Goal: Transaction & Acquisition: Book appointment/travel/reservation

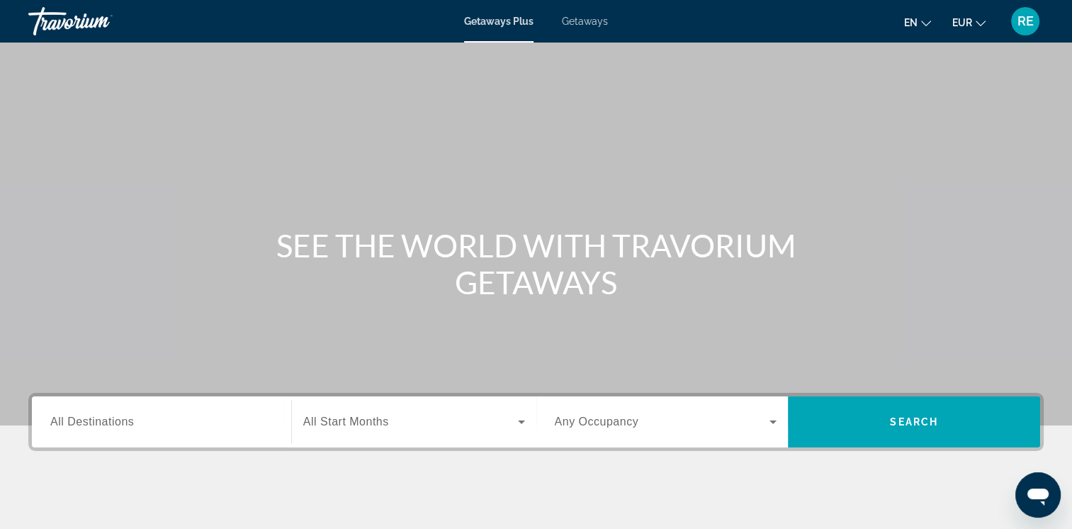
click at [155, 407] on div "Search widget" at bounding box center [161, 422] width 223 height 40
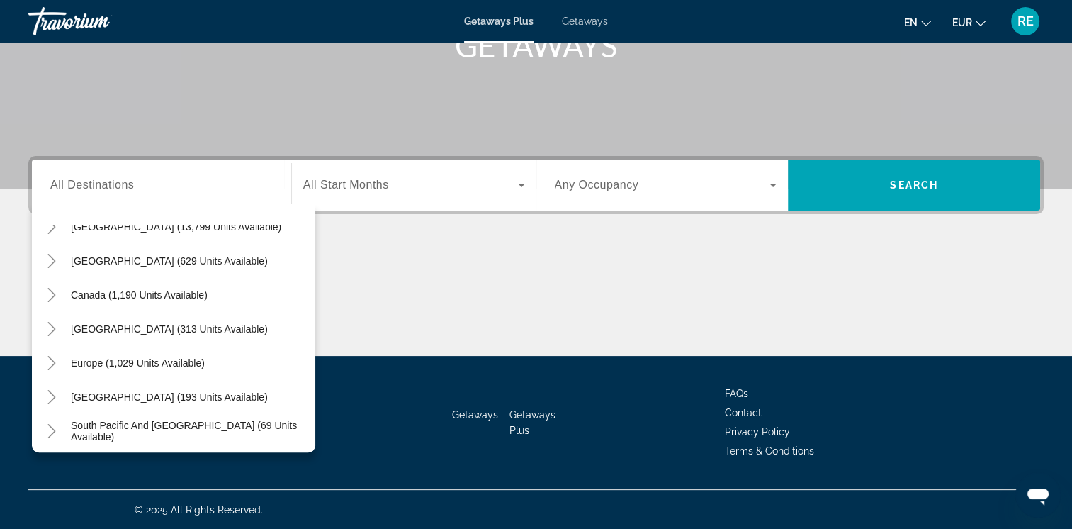
scroll to position [85, 0]
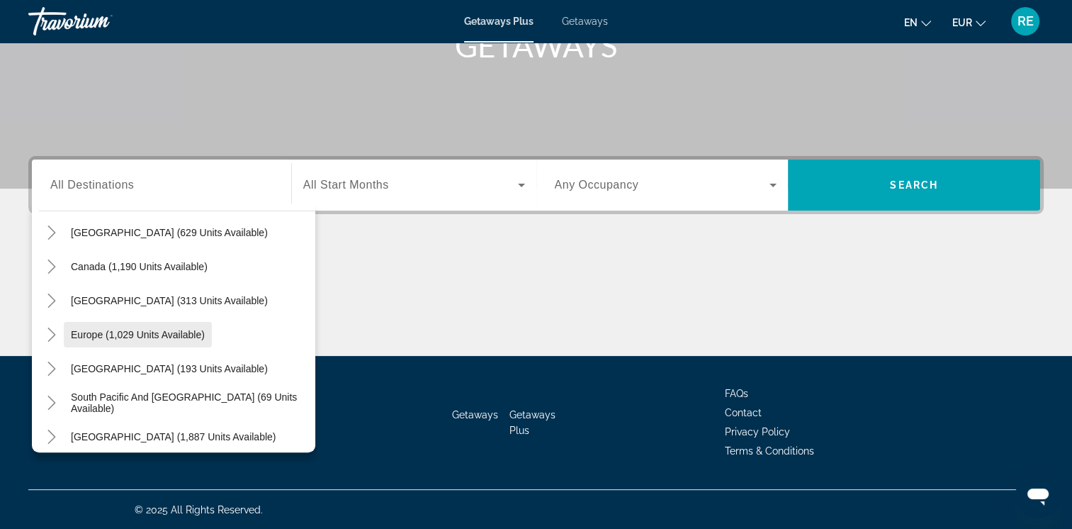
click at [164, 339] on span "Europe (1,029 units available)" at bounding box center [138, 334] width 134 height 11
type input "**********"
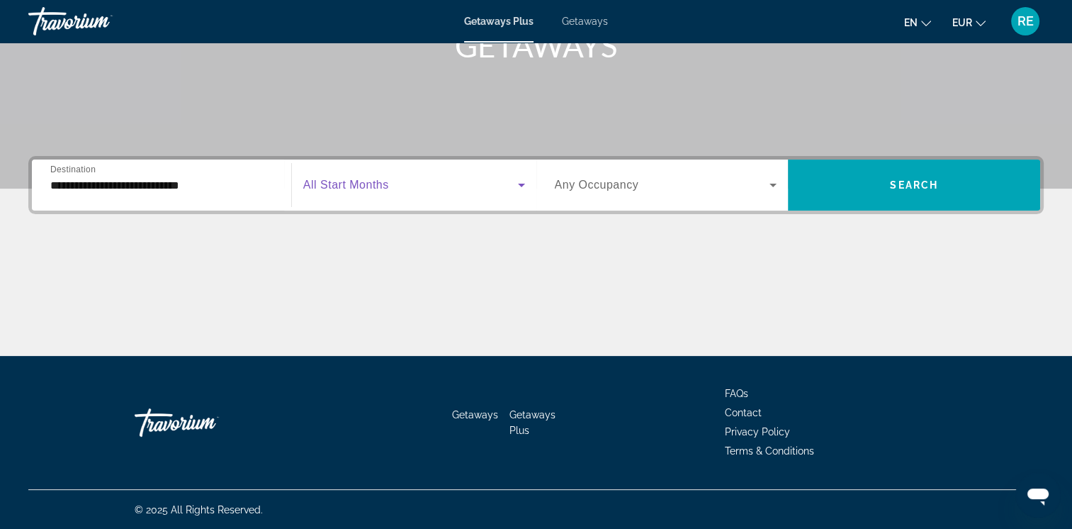
click at [459, 179] on span "Search widget" at bounding box center [410, 185] width 215 height 17
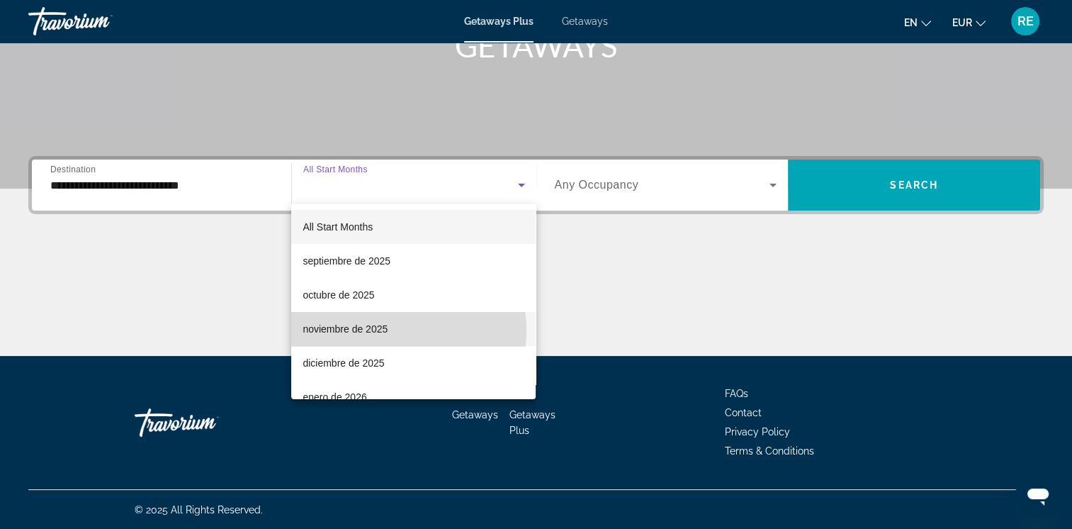
click at [383, 330] on span "noviembre de 2025" at bounding box center [345, 328] width 85 height 17
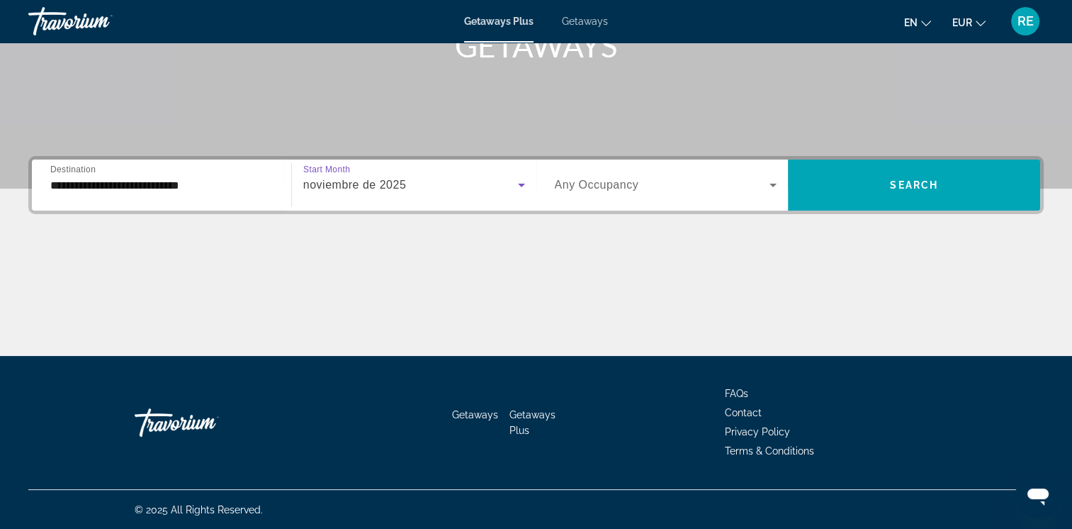
click at [774, 181] on icon "Search widget" at bounding box center [773, 185] width 17 height 17
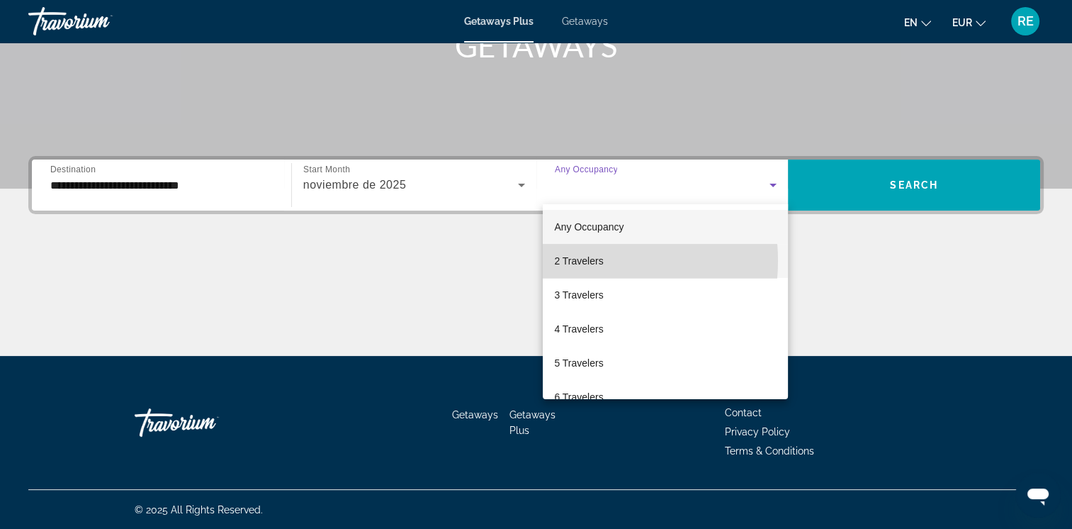
click at [582, 261] on span "2 Travelers" at bounding box center [578, 260] width 49 height 17
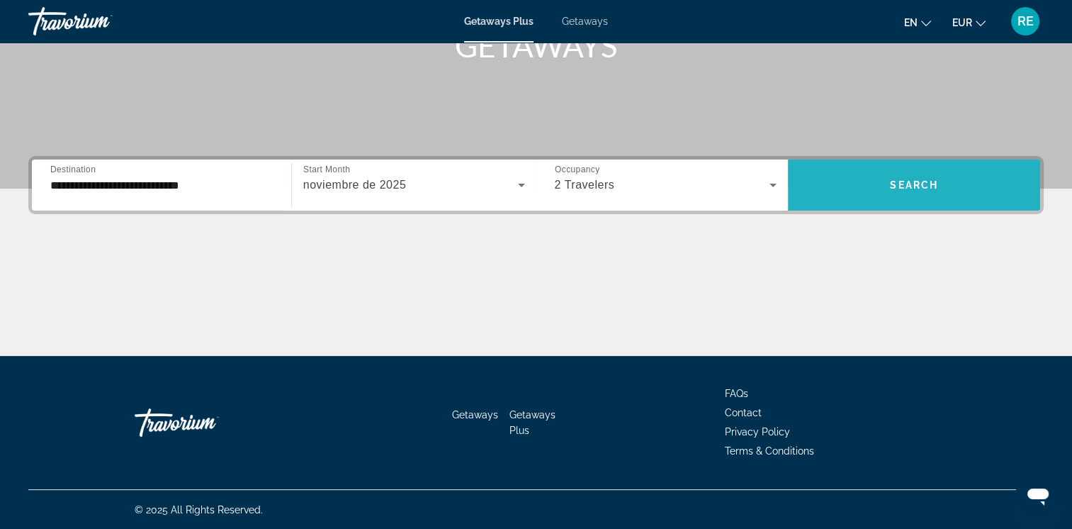
click at [896, 183] on span "Search" at bounding box center [914, 184] width 48 height 11
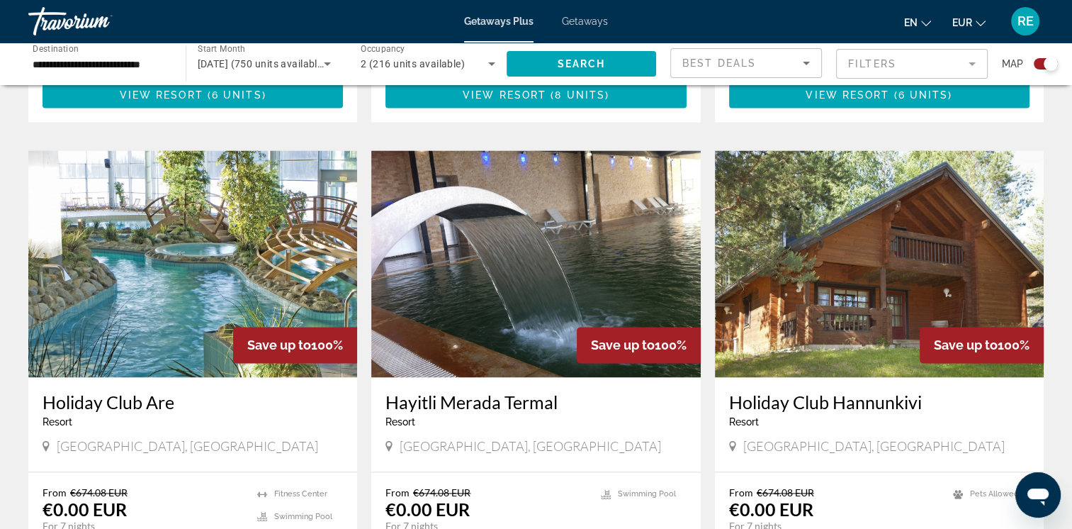
scroll to position [1928, 0]
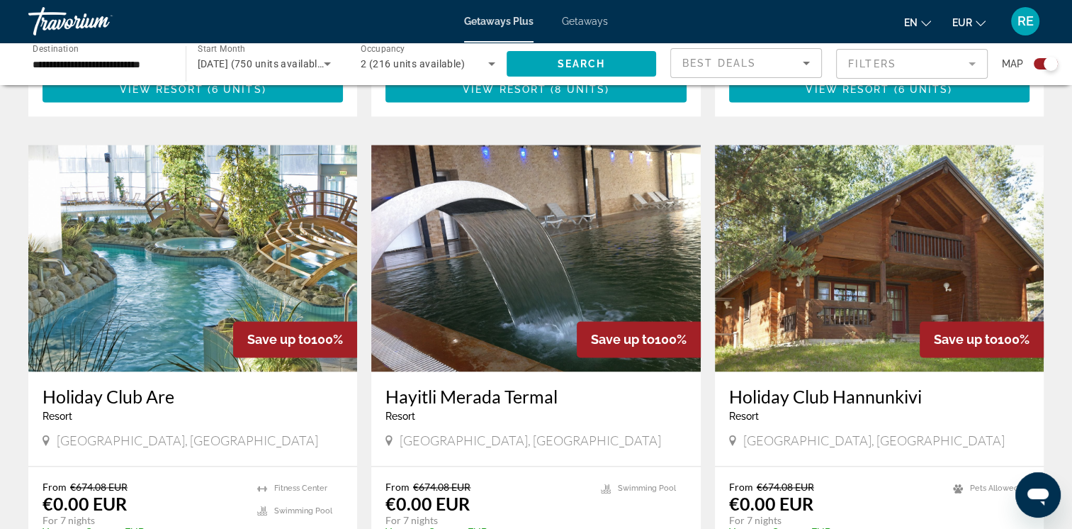
click at [1004, 400] on div "Holiday Club [GEOGRAPHIC_DATA] - This is an adults only resort [GEOGRAPHIC_DATA…" at bounding box center [879, 418] width 329 height 94
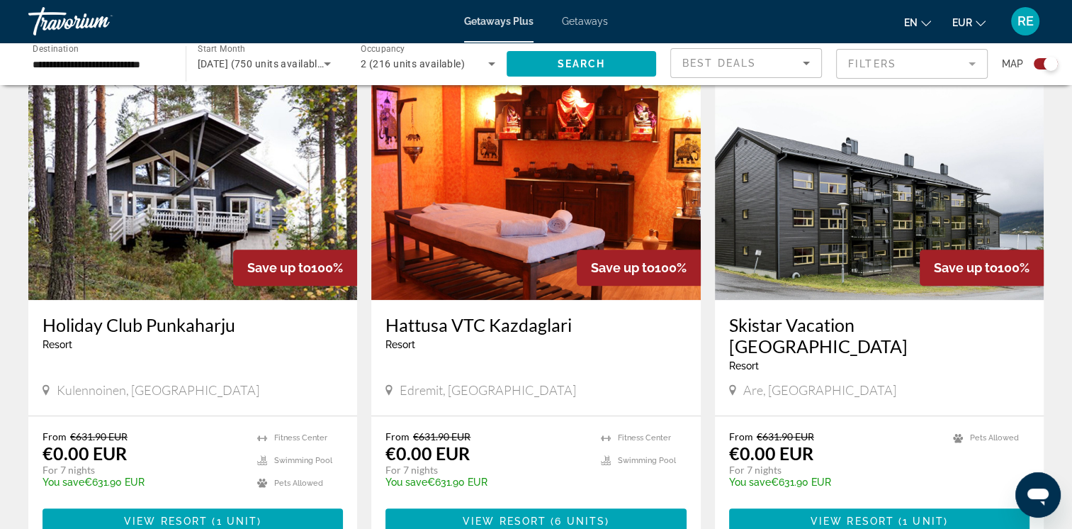
scroll to position [536, 0]
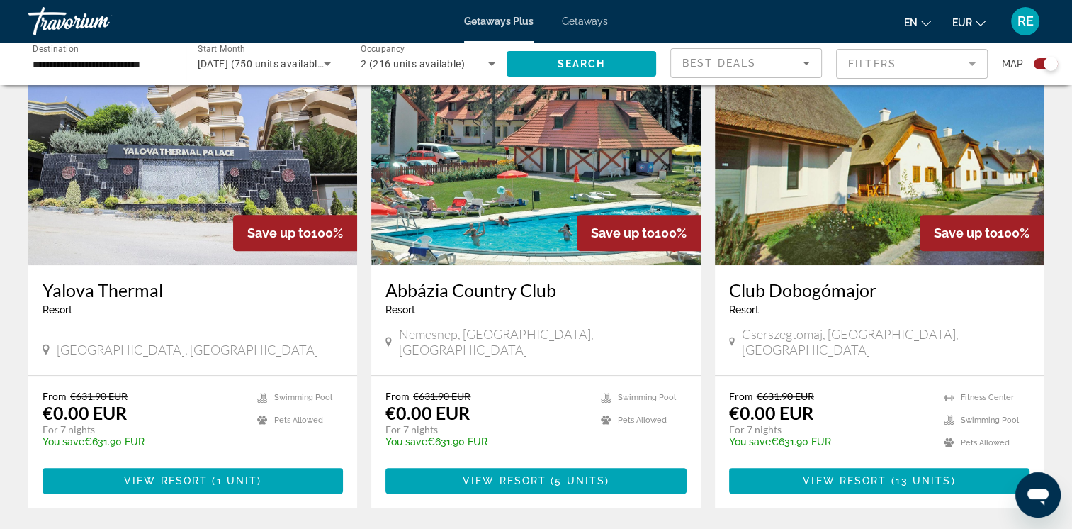
click at [211, 404] on div "From €631.90 EUR €0.00 EUR For 7 nights You save €631.90 EUR temp" at bounding box center [143, 423] width 201 height 67
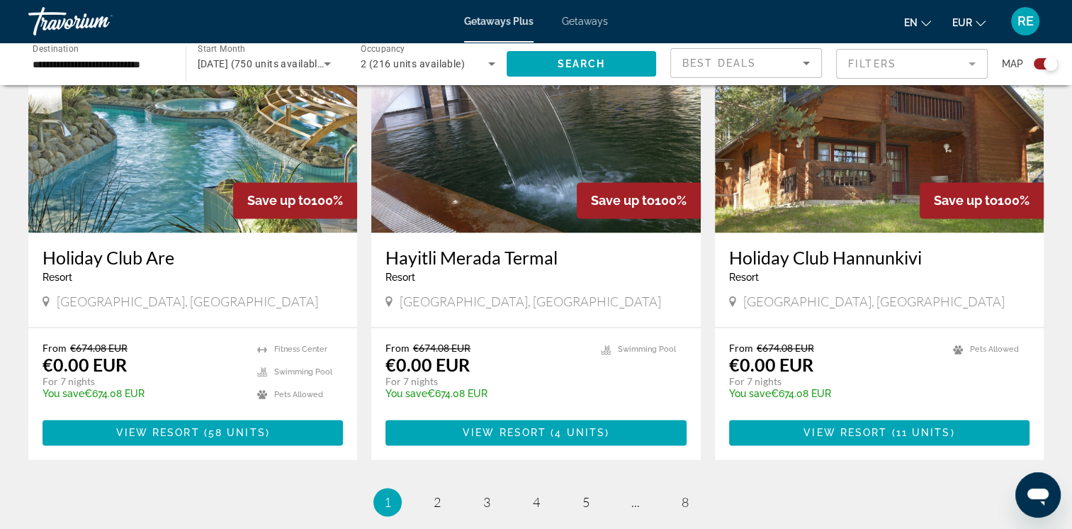
scroll to position [2095, 0]
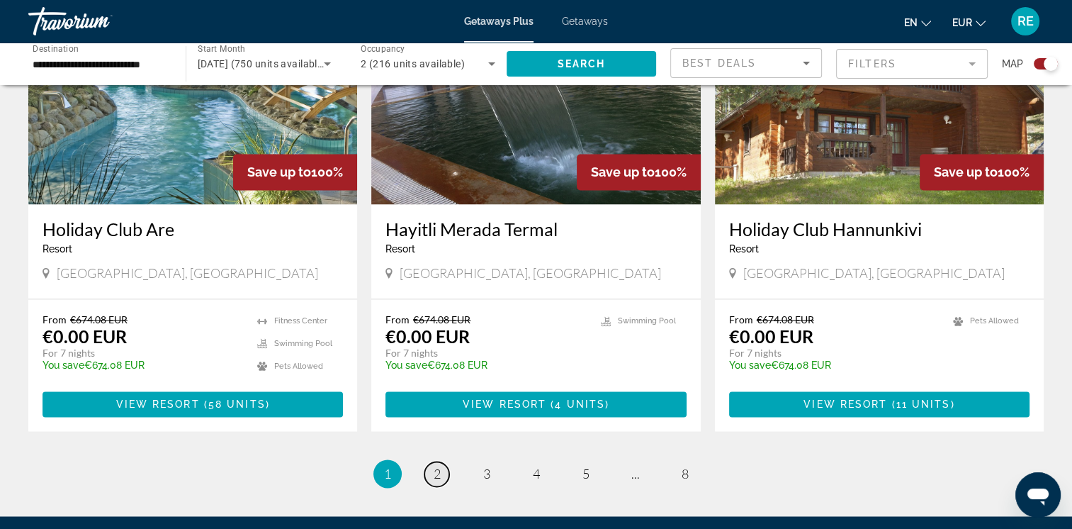
click at [435, 466] on span "2" at bounding box center [437, 474] width 7 height 16
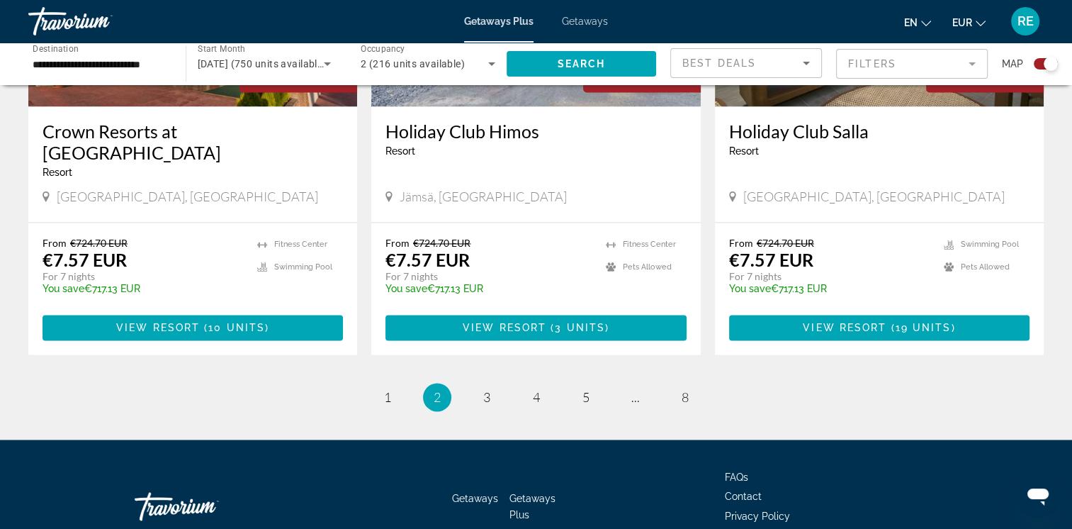
scroll to position [2173, 0]
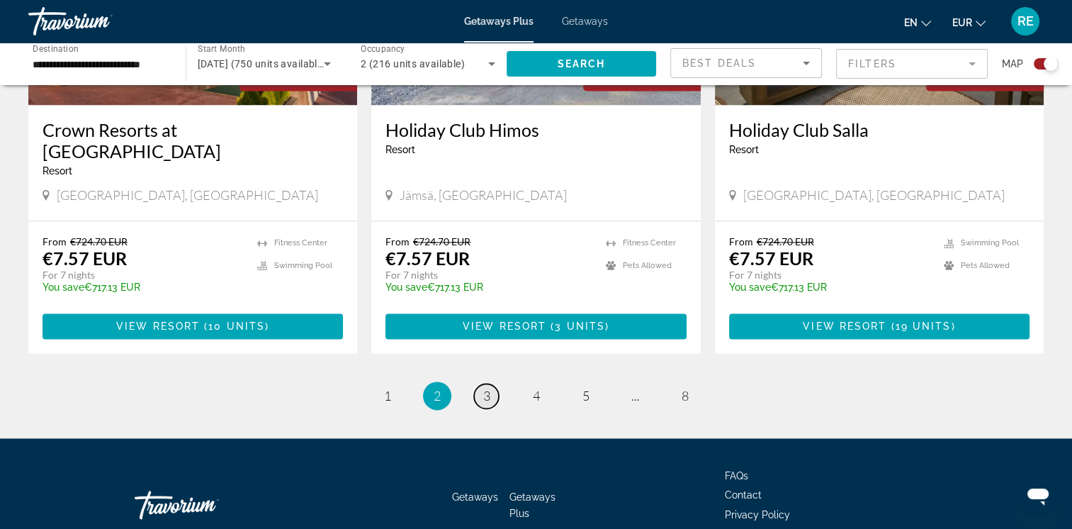
click at [486, 388] on span "3" at bounding box center [486, 396] width 7 height 16
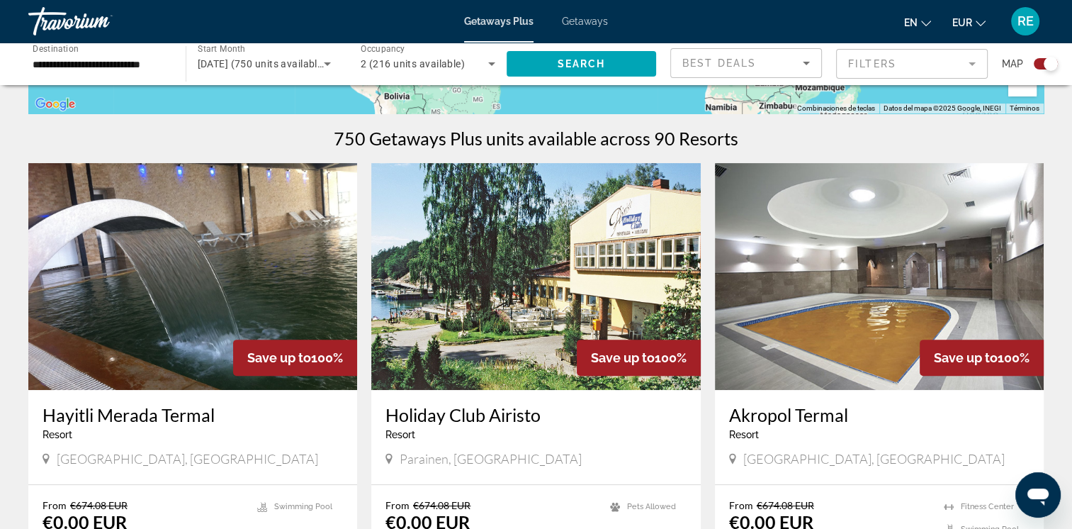
scroll to position [425, 0]
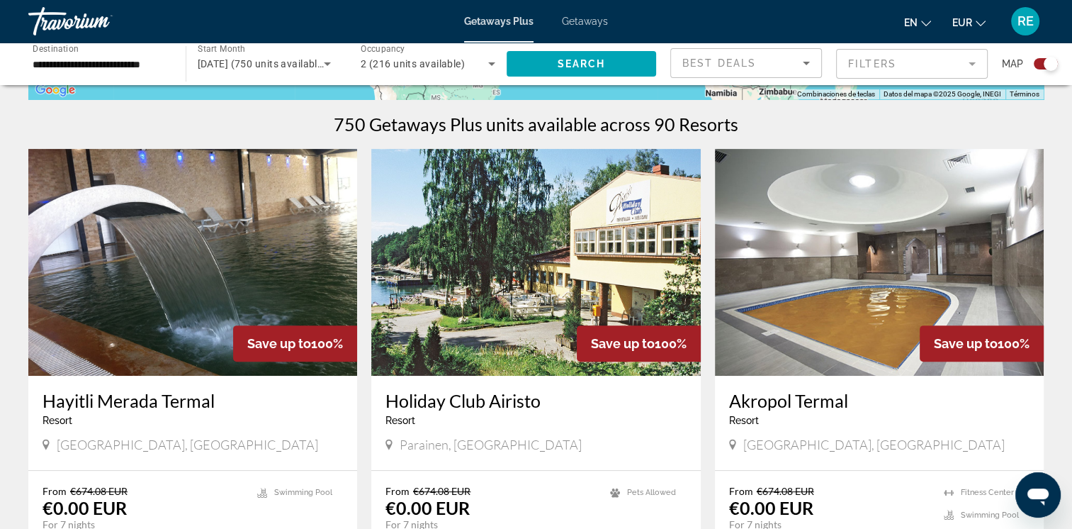
click at [805, 115] on div "750 Getaways Plus units available across 90 Resorts" at bounding box center [536, 123] width 1016 height 21
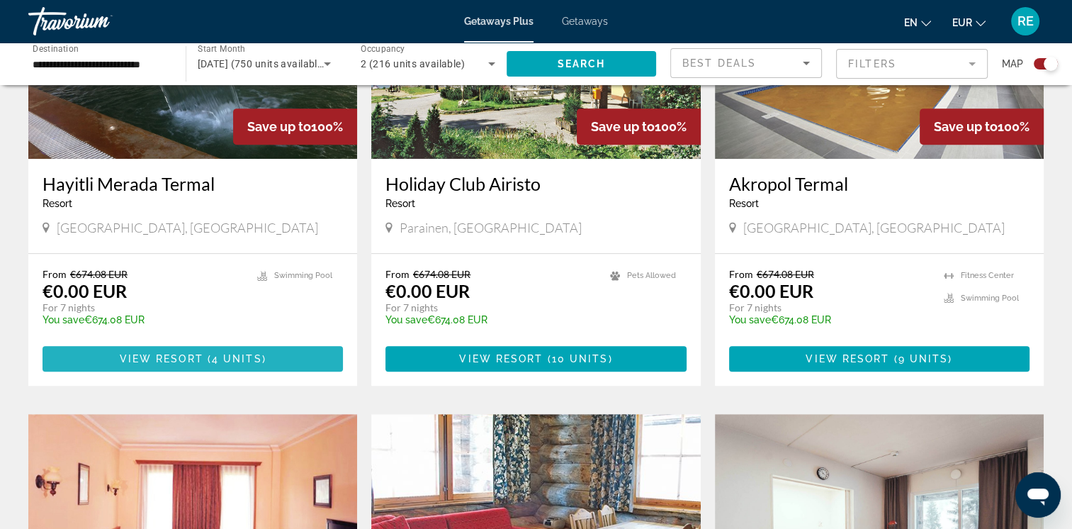
click at [196, 362] on span "View Resort" at bounding box center [162, 358] width 84 height 11
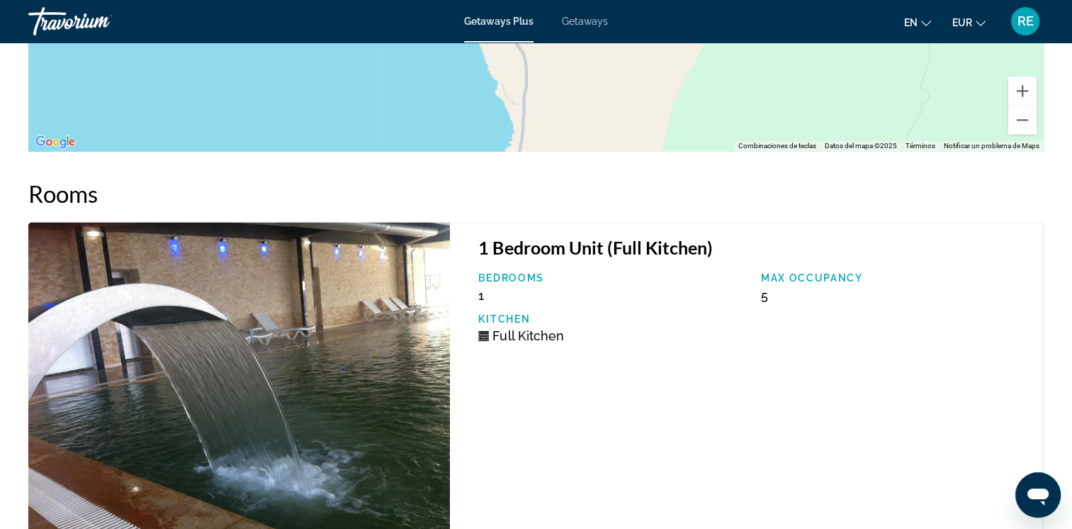
scroll to position [2163, 0]
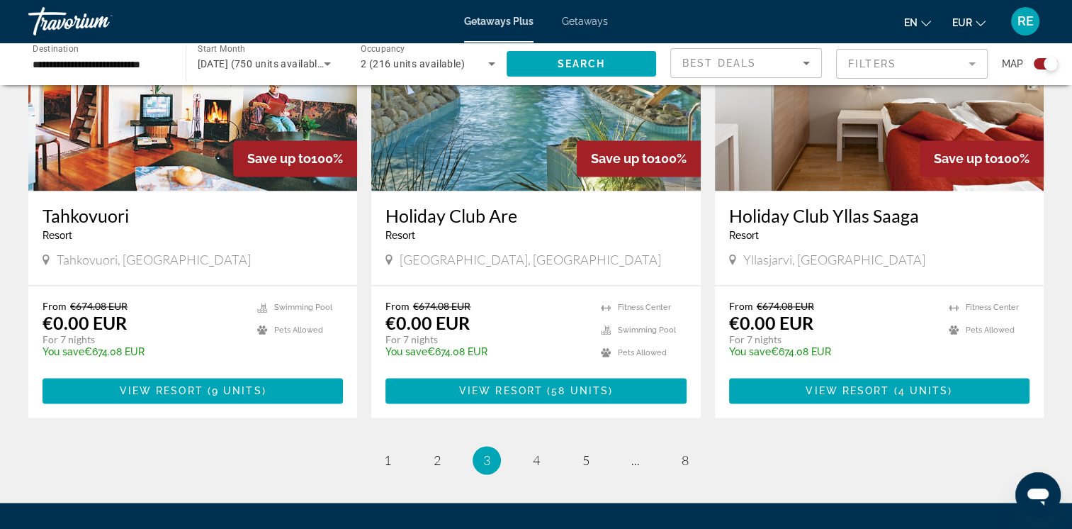
scroll to position [2057, 0]
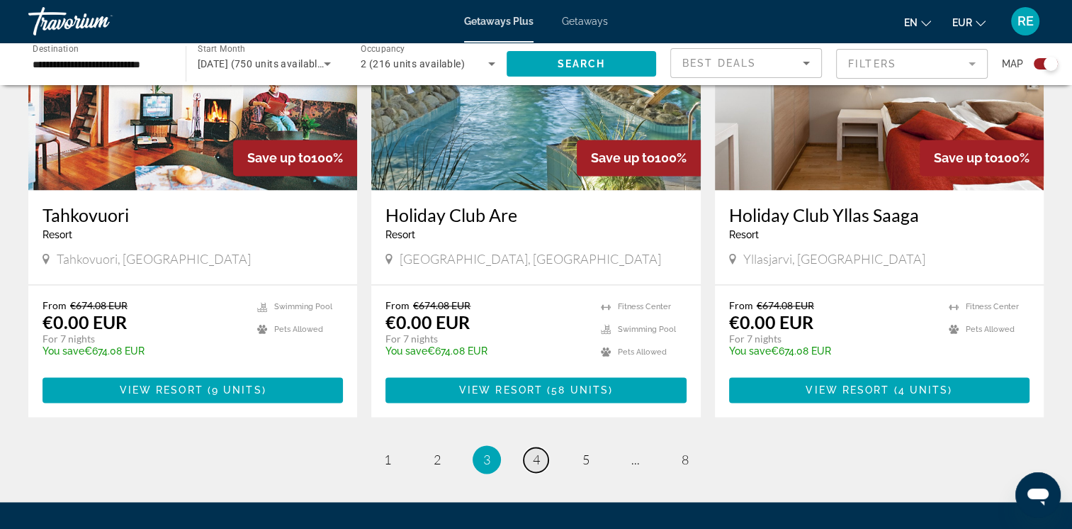
click at [534, 457] on span "4" at bounding box center [536, 460] width 7 height 16
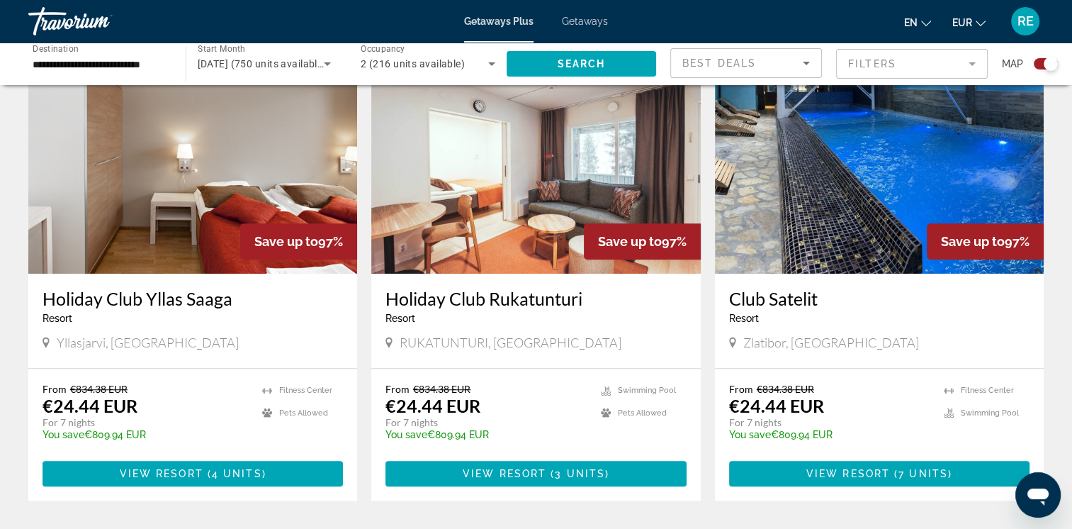
scroll to position [1011, 0]
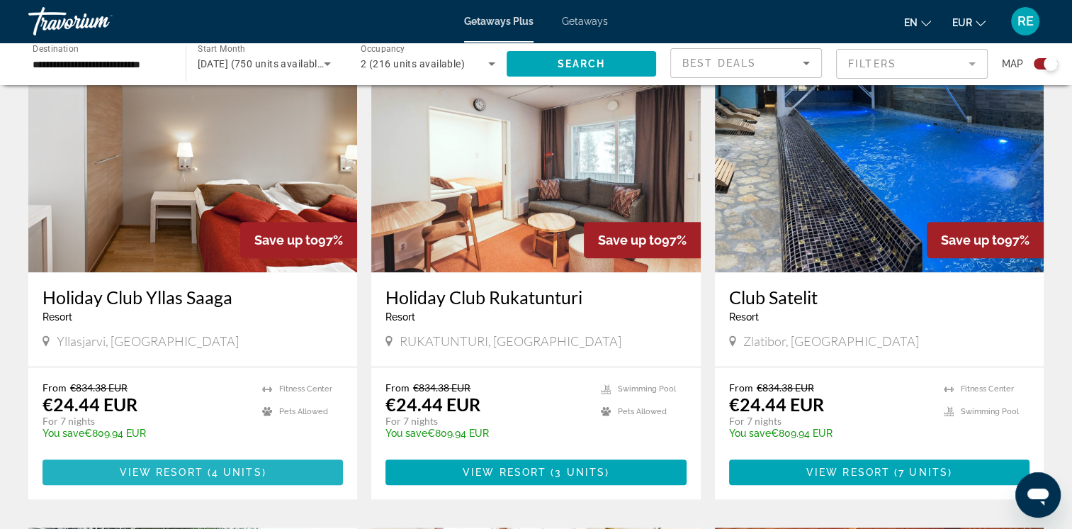
click at [193, 469] on span "View Resort" at bounding box center [162, 471] width 84 height 11
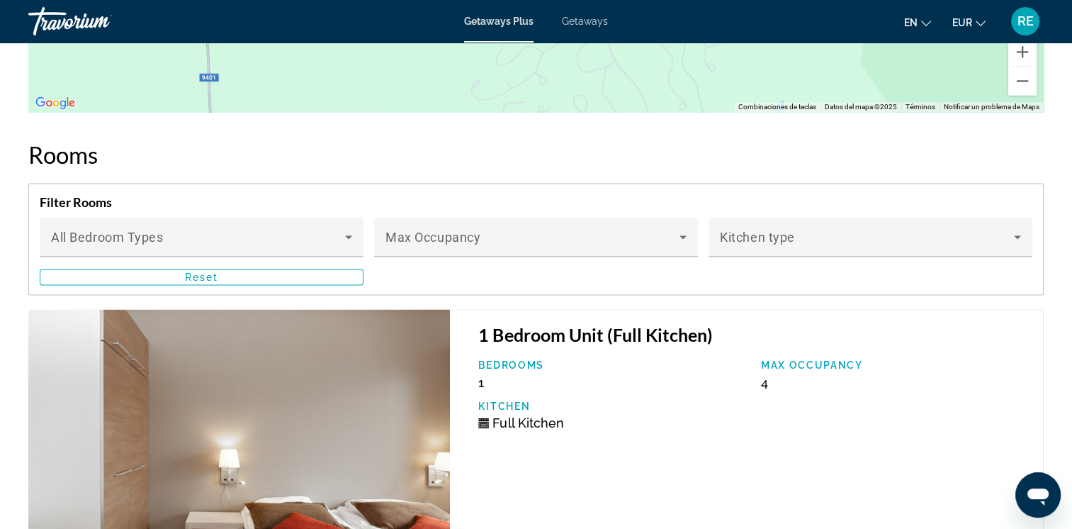
scroll to position [1927, 0]
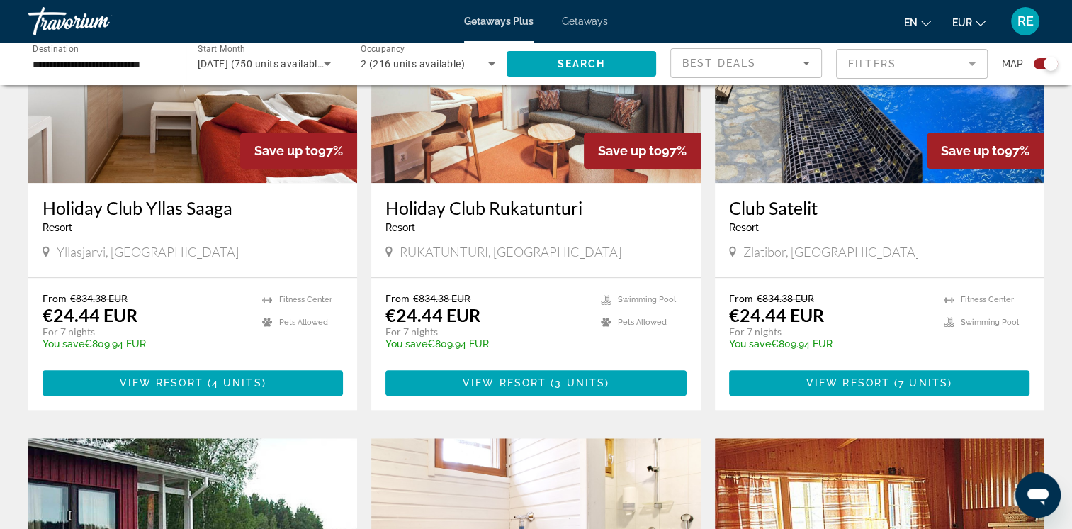
scroll to position [1106, 0]
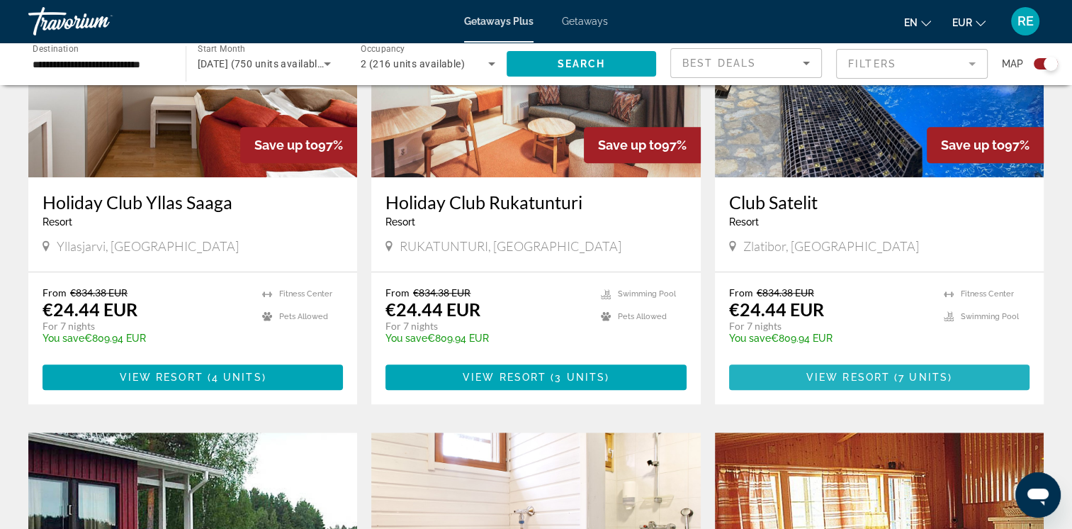
click at [853, 369] on span "Main content" at bounding box center [879, 377] width 301 height 34
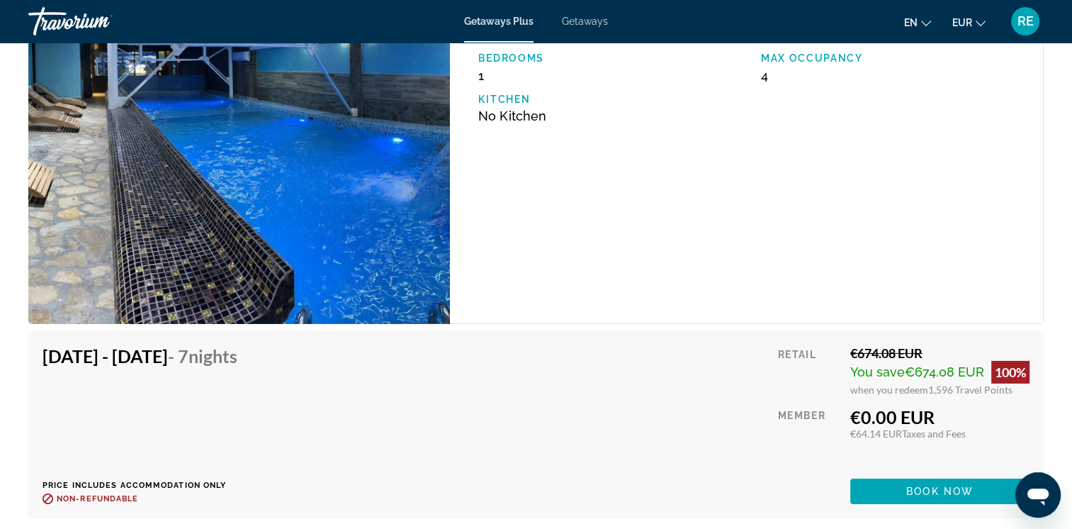
scroll to position [4612, 0]
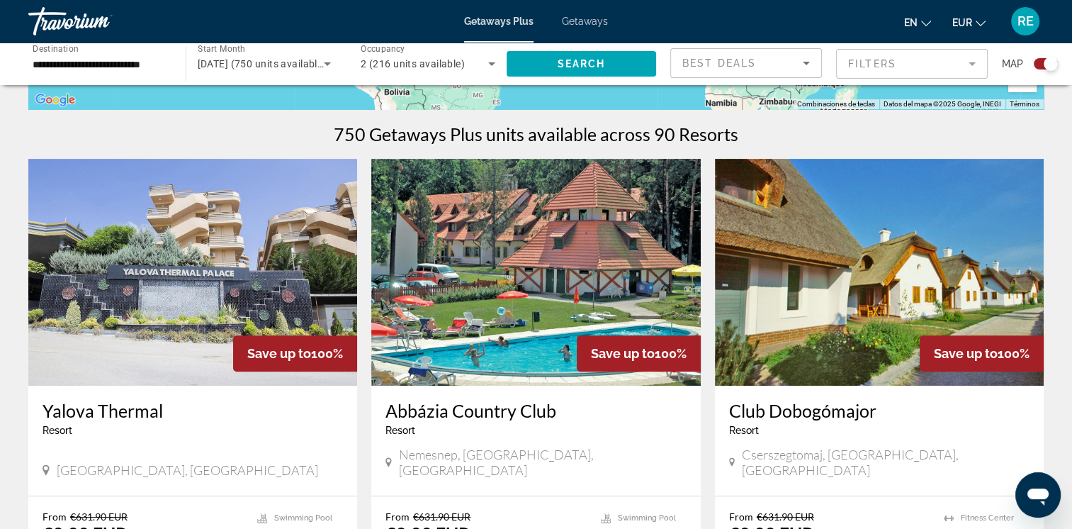
scroll to position [454, 0]
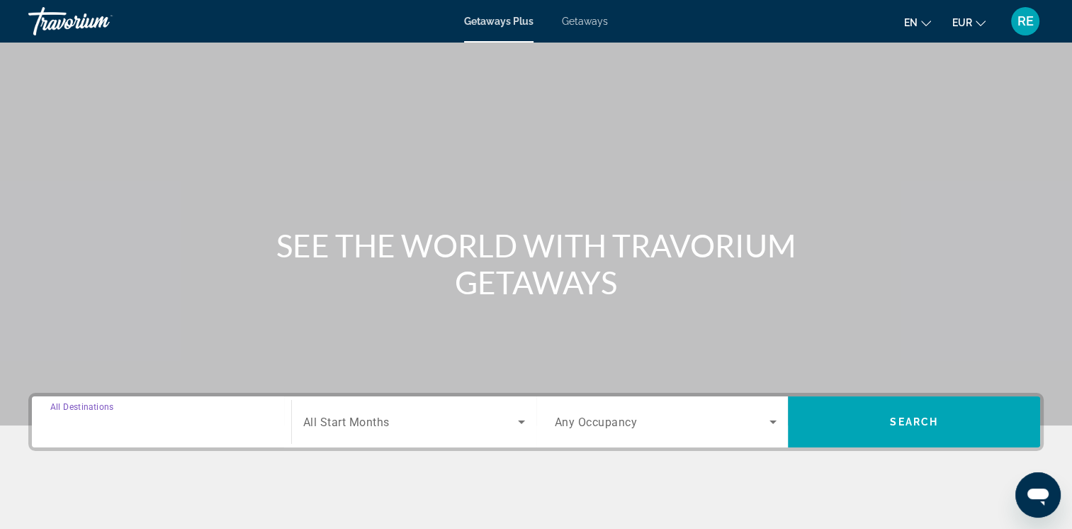
click at [211, 414] on input "Destination All Destinations" at bounding box center [161, 422] width 223 height 17
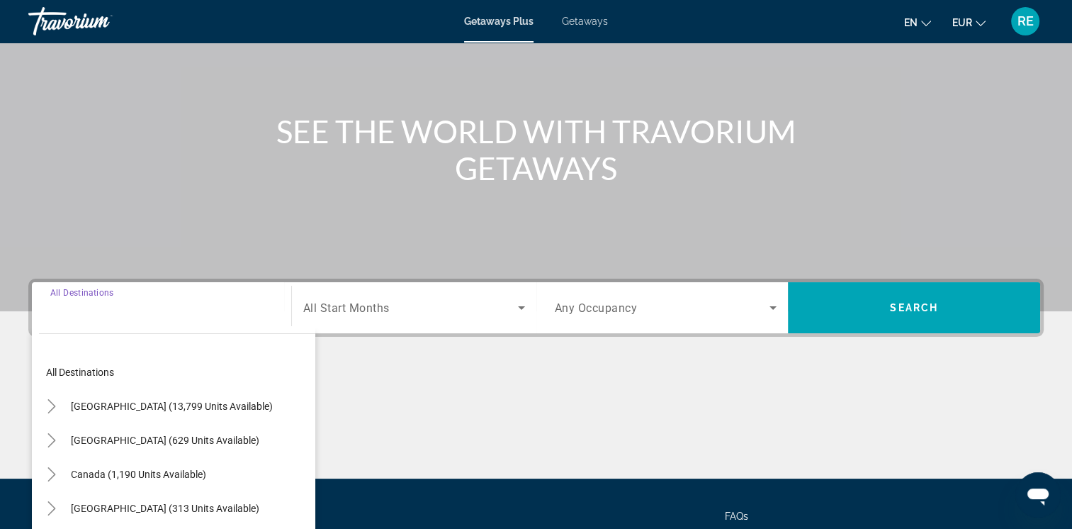
scroll to position [237, 0]
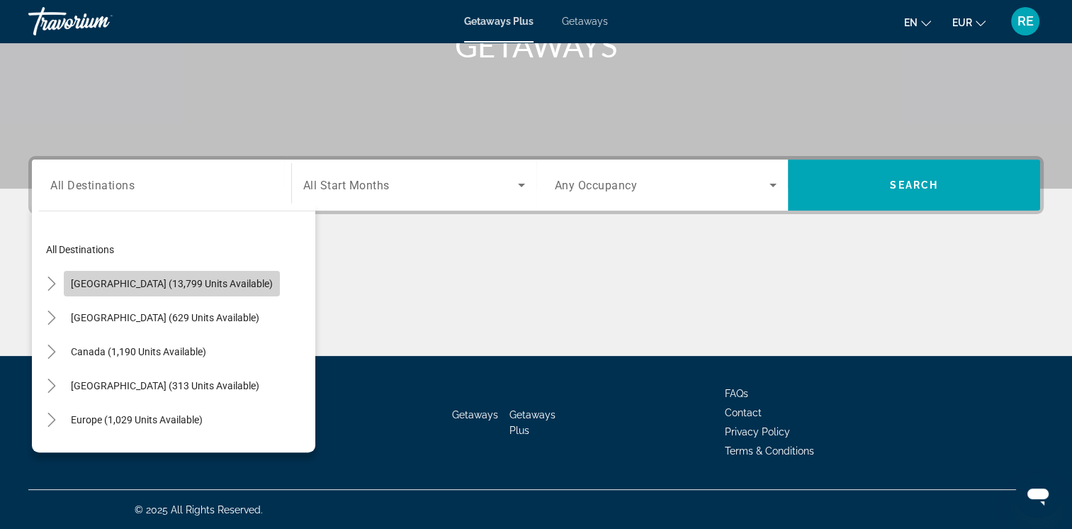
click at [185, 282] on span "[GEOGRAPHIC_DATA] (13,799 units available)" at bounding box center [172, 283] width 202 height 11
type input "**********"
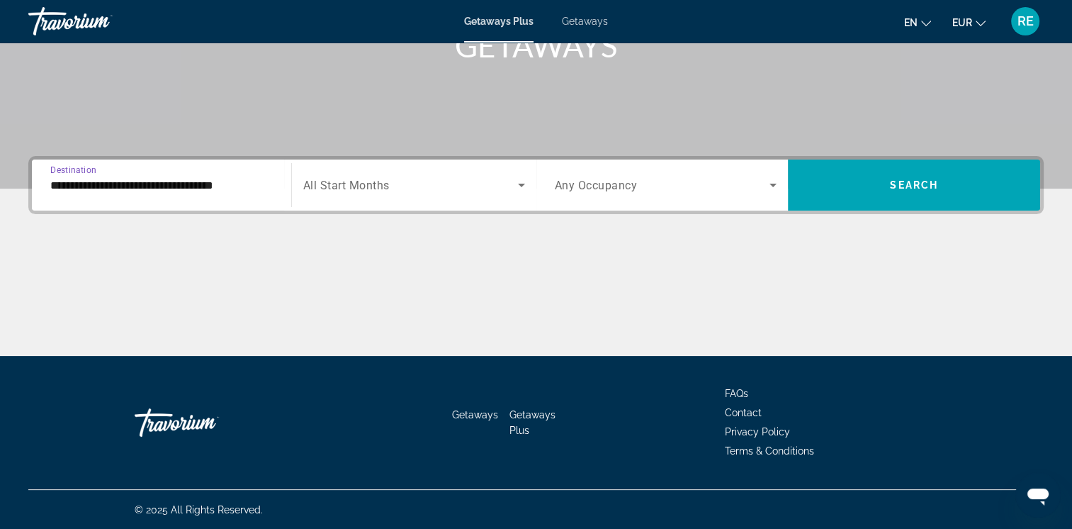
click at [517, 181] on icon "Search widget" at bounding box center [521, 185] width 17 height 17
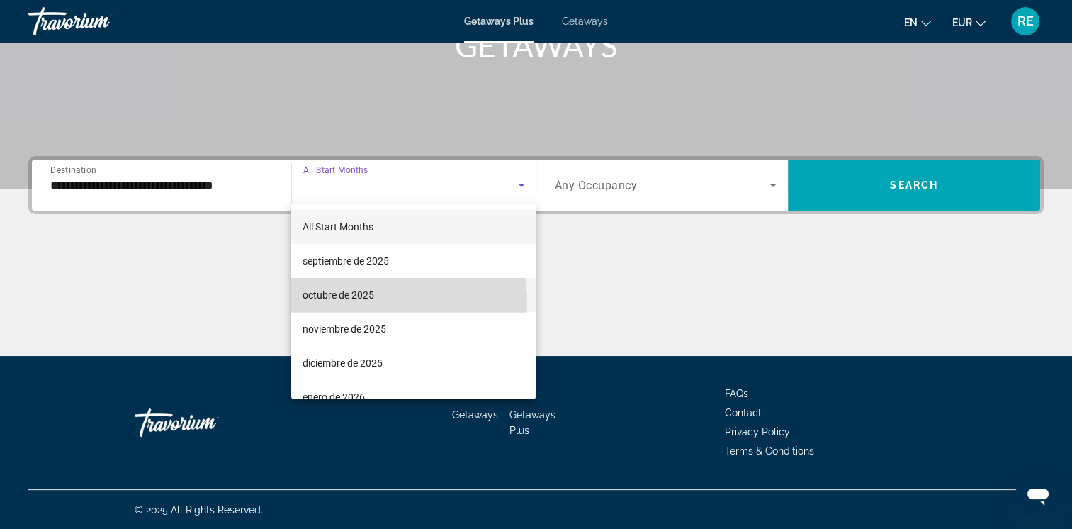
click at [371, 303] on span "octubre de 2025" at bounding box center [339, 294] width 72 height 17
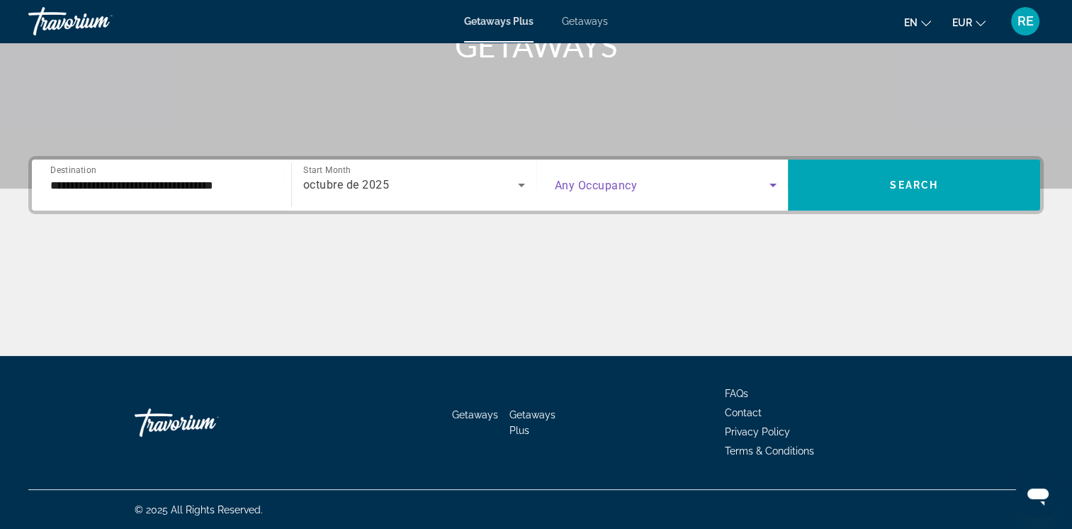
click at [777, 185] on icon "Search widget" at bounding box center [773, 185] width 17 height 17
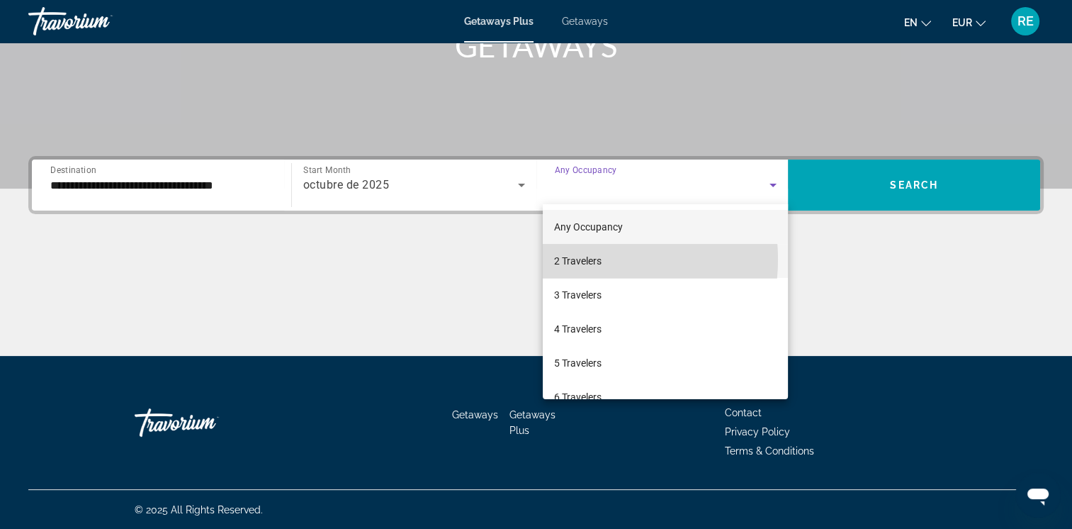
click at [584, 259] on span "2 Travelers" at bounding box center [577, 260] width 47 height 17
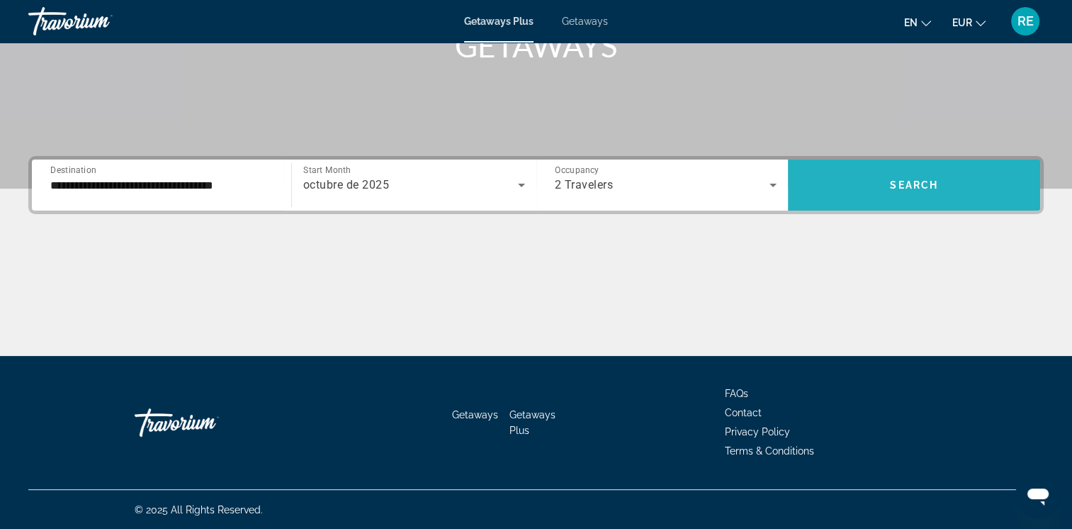
click at [870, 191] on span "Search widget" at bounding box center [914, 185] width 252 height 34
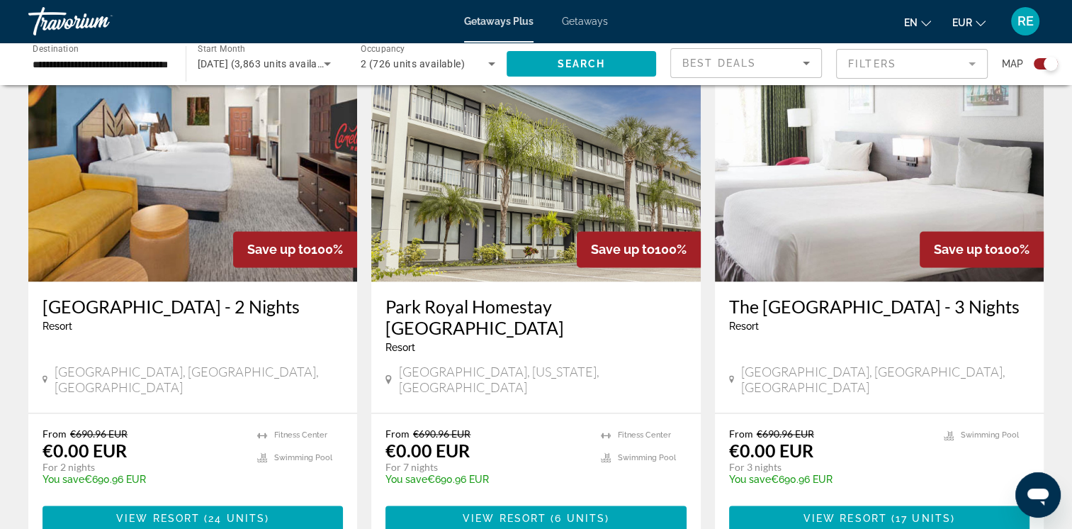
scroll to position [2126, 0]
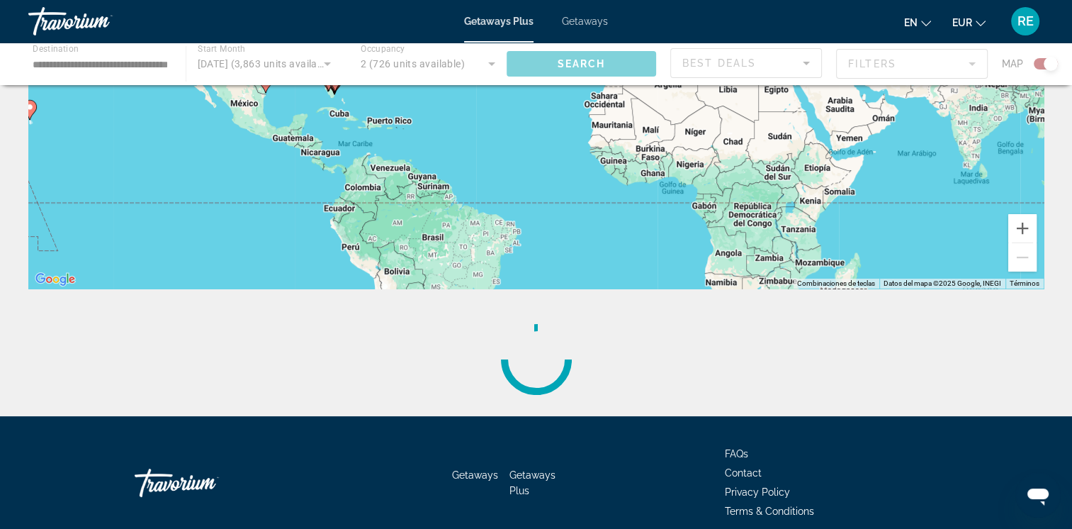
scroll to position [293, 0]
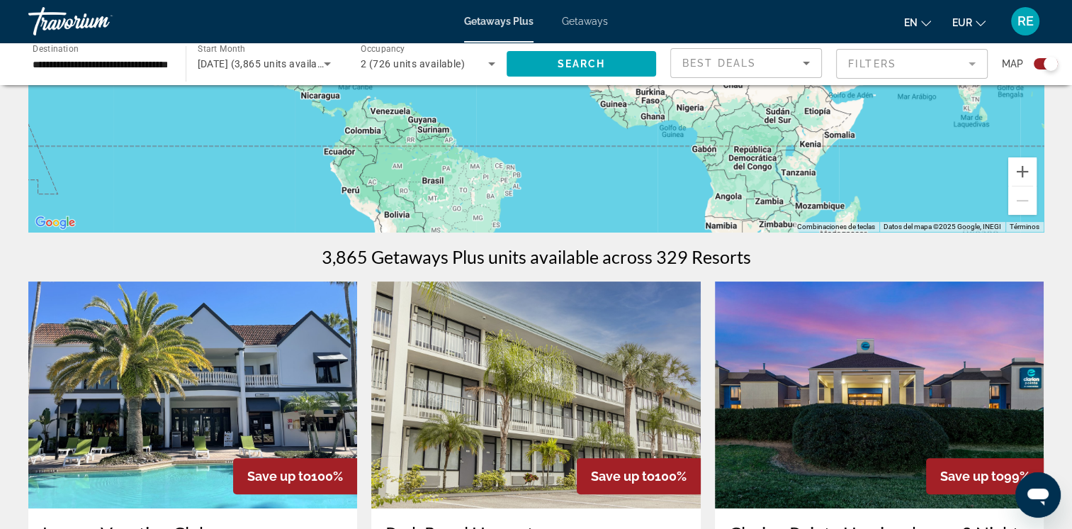
drag, startPoint x: 1076, startPoint y: 519, endPoint x: 725, endPoint y: 402, distance: 369.9
click at [725, 402] on img "Main content" at bounding box center [879, 394] width 329 height 227
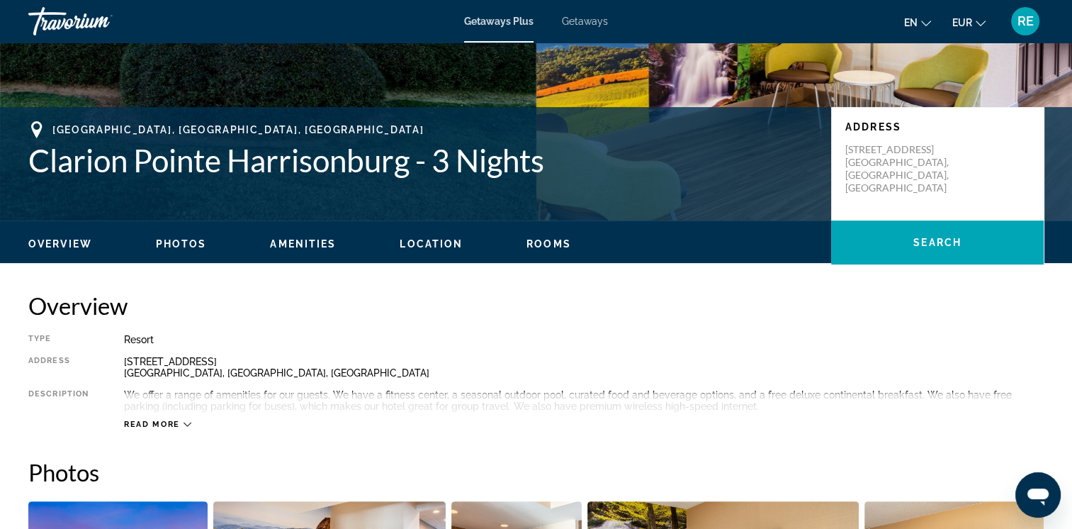
scroll to position [274, 0]
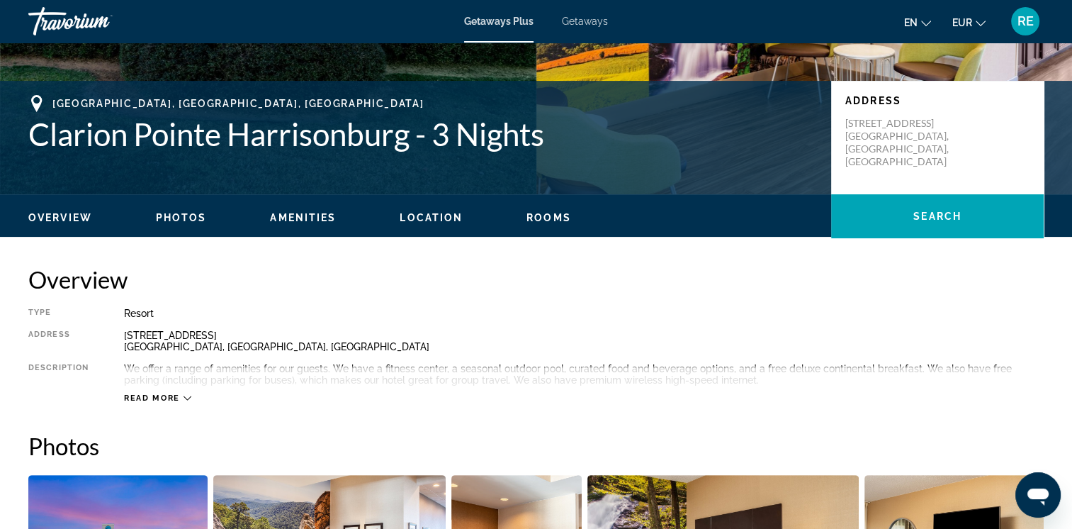
click at [133, 401] on span "Read more" at bounding box center [152, 397] width 56 height 9
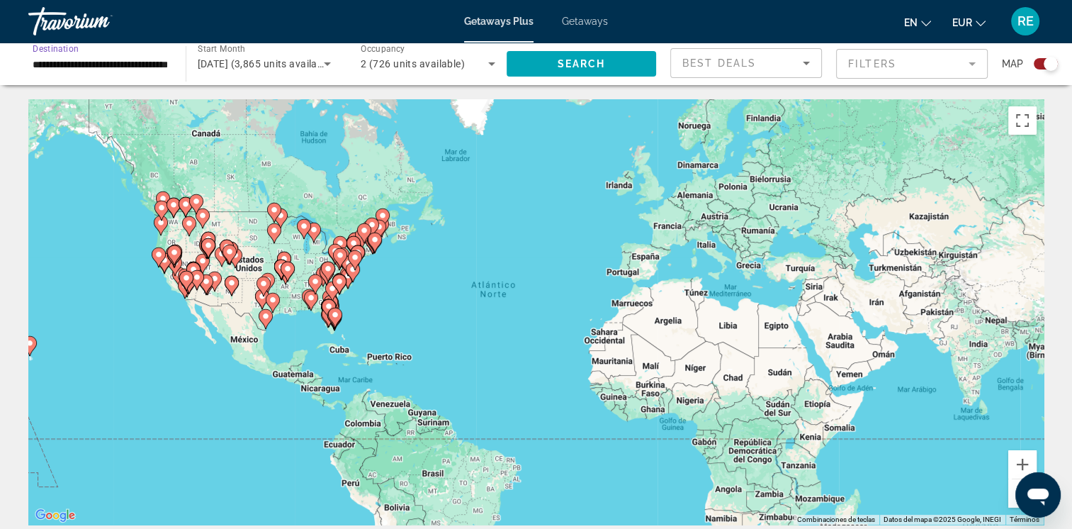
click at [135, 63] on input "**********" at bounding box center [100, 64] width 135 height 17
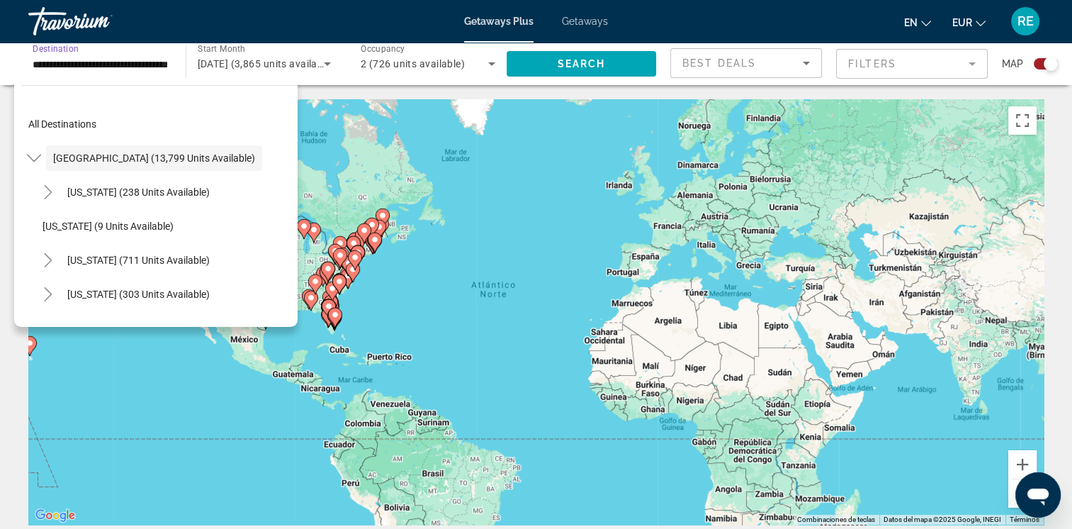
click at [79, 69] on input "**********" at bounding box center [100, 64] width 135 height 17
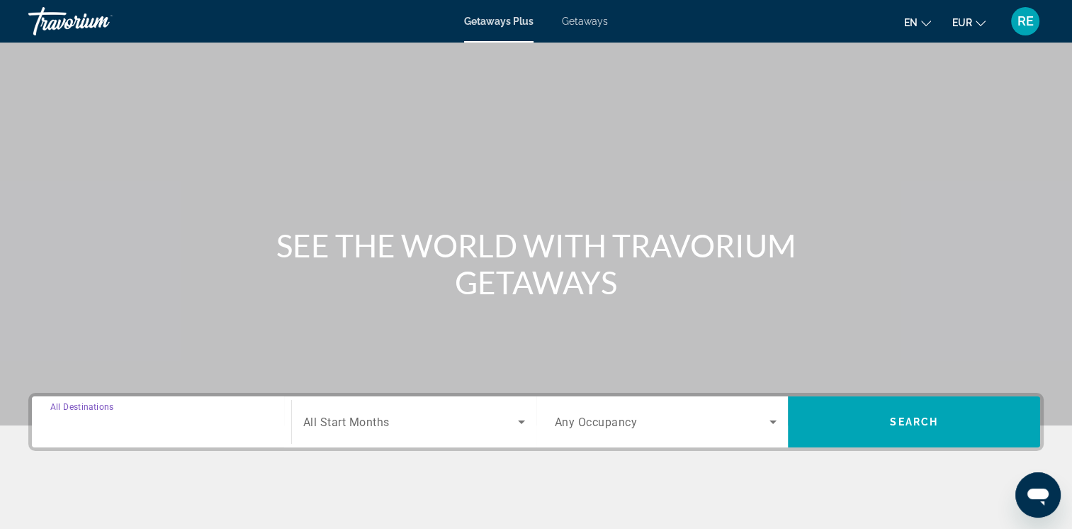
click at [145, 418] on input "Destination All Destinations" at bounding box center [161, 422] width 223 height 17
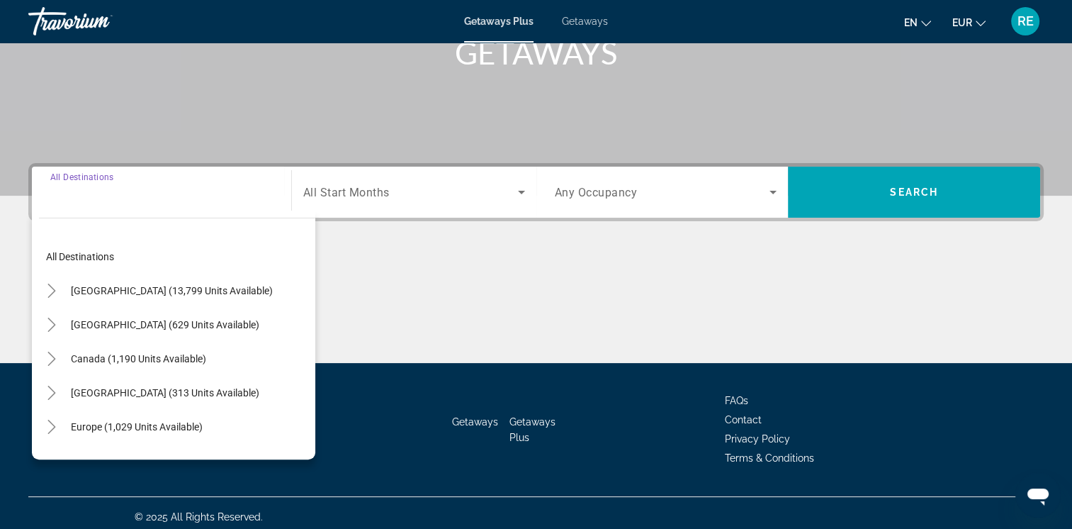
scroll to position [237, 0]
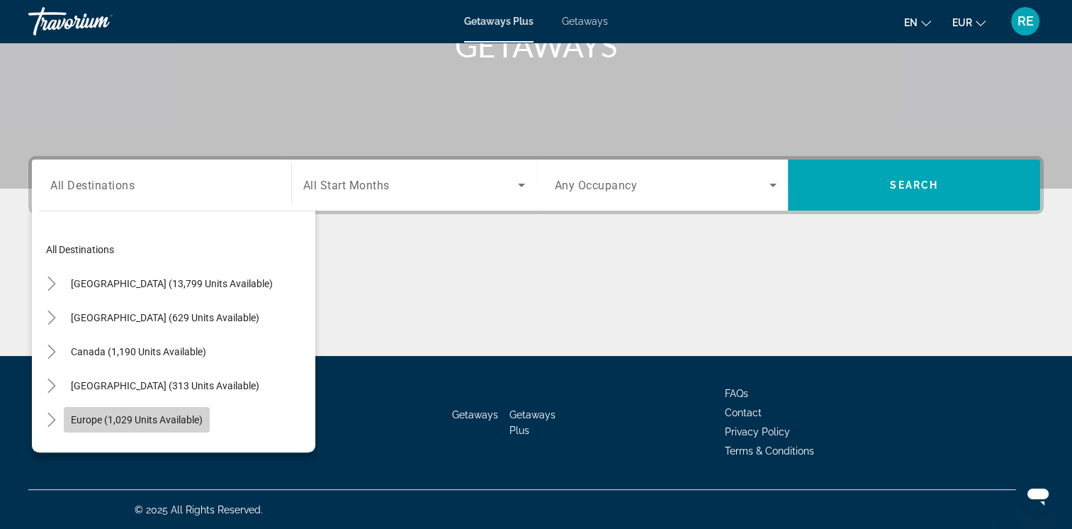
click at [145, 418] on span "Europe (1,029 units available)" at bounding box center [137, 419] width 132 height 11
type input "**********"
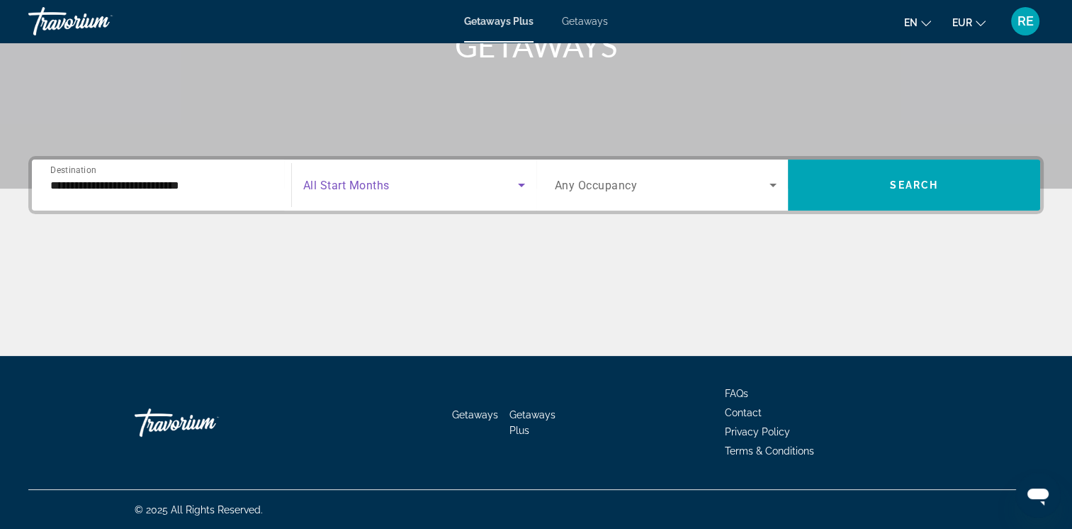
click at [439, 187] on span "Search widget" at bounding box center [410, 185] width 215 height 17
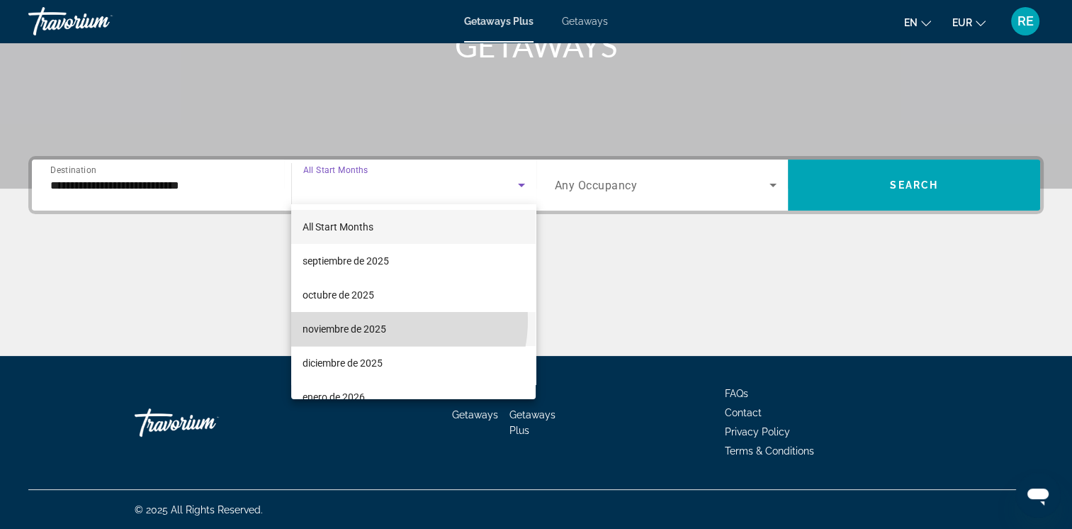
click at [381, 320] on mat-option "noviembre de 2025" at bounding box center [413, 329] width 245 height 34
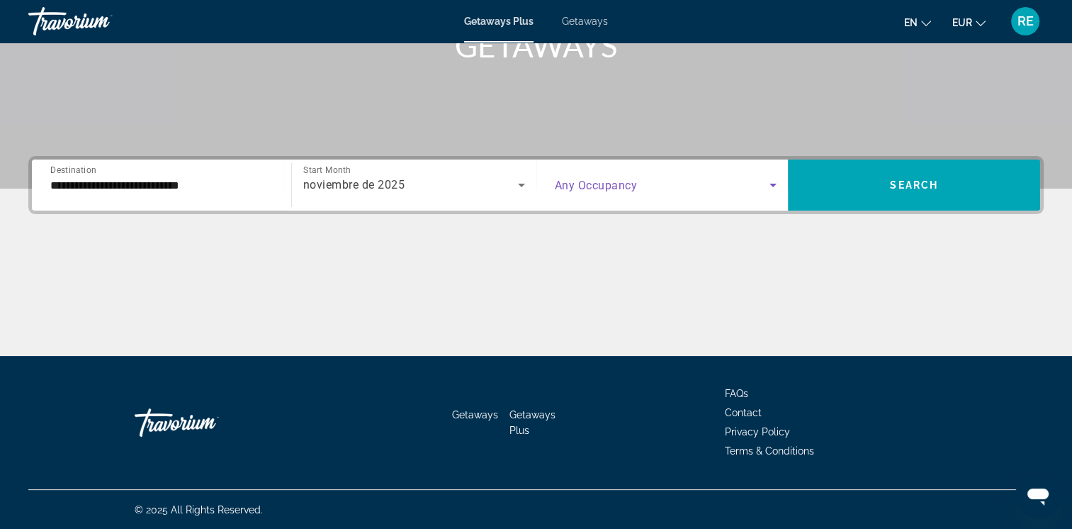
click at [773, 184] on icon "Search widget" at bounding box center [773, 186] width 7 height 4
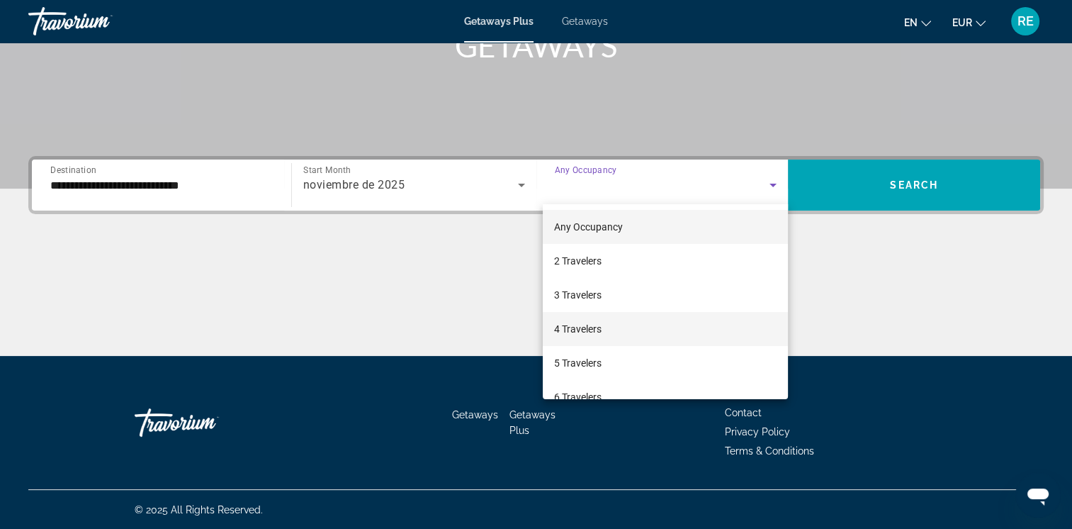
click at [597, 330] on span "4 Travelers" at bounding box center [577, 328] width 47 height 17
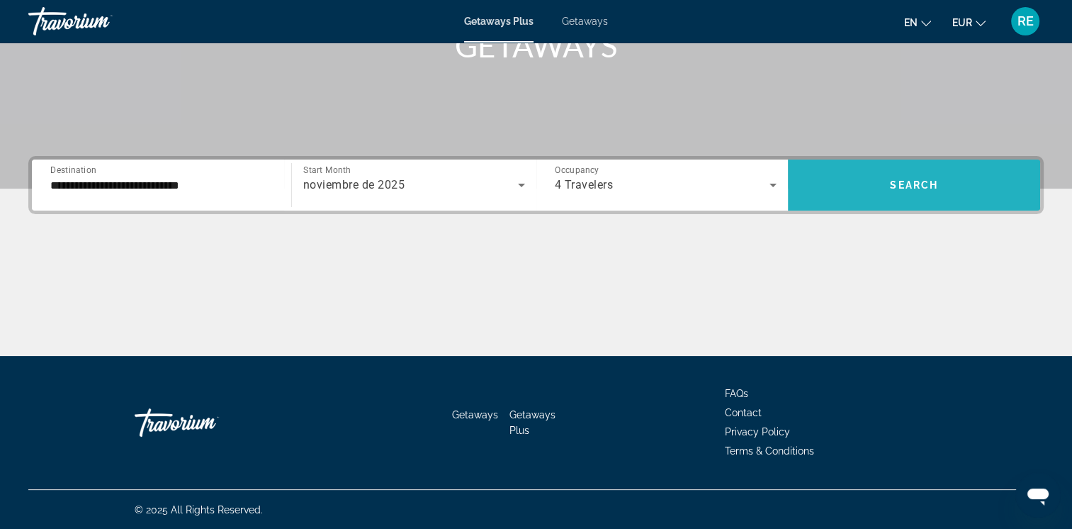
click at [904, 192] on span "Search widget" at bounding box center [914, 185] width 252 height 34
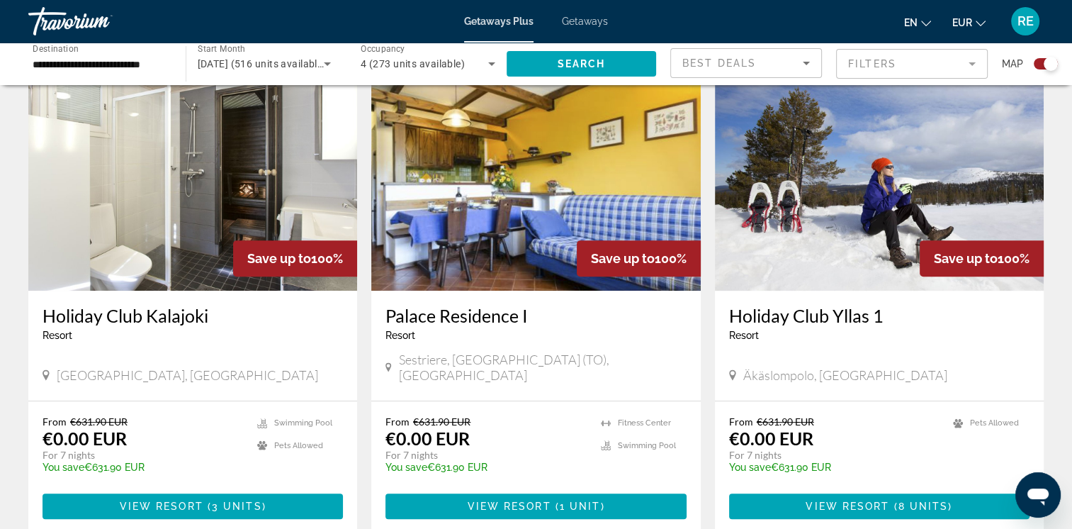
scroll to position [567, 0]
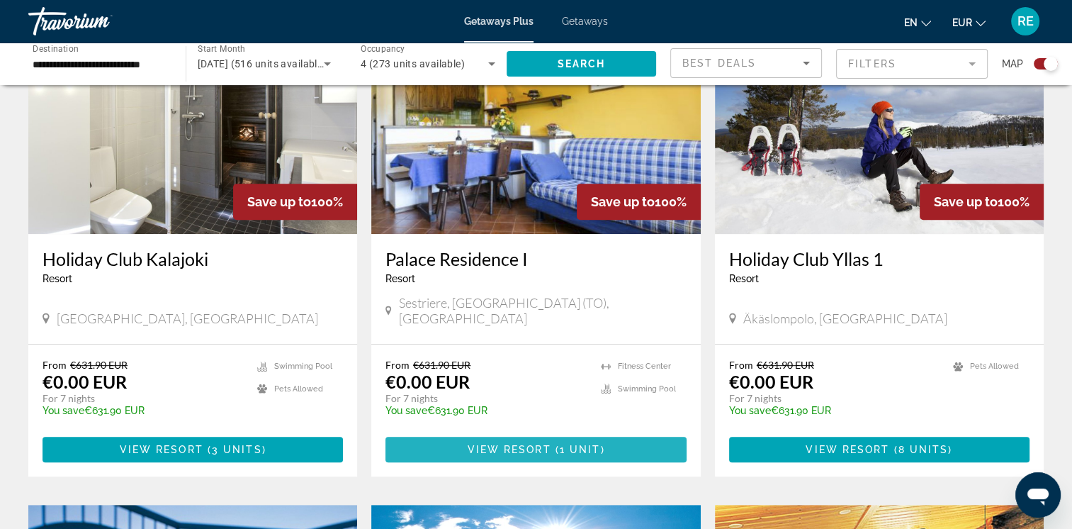
click at [525, 444] on span "View Resort" at bounding box center [509, 449] width 84 height 11
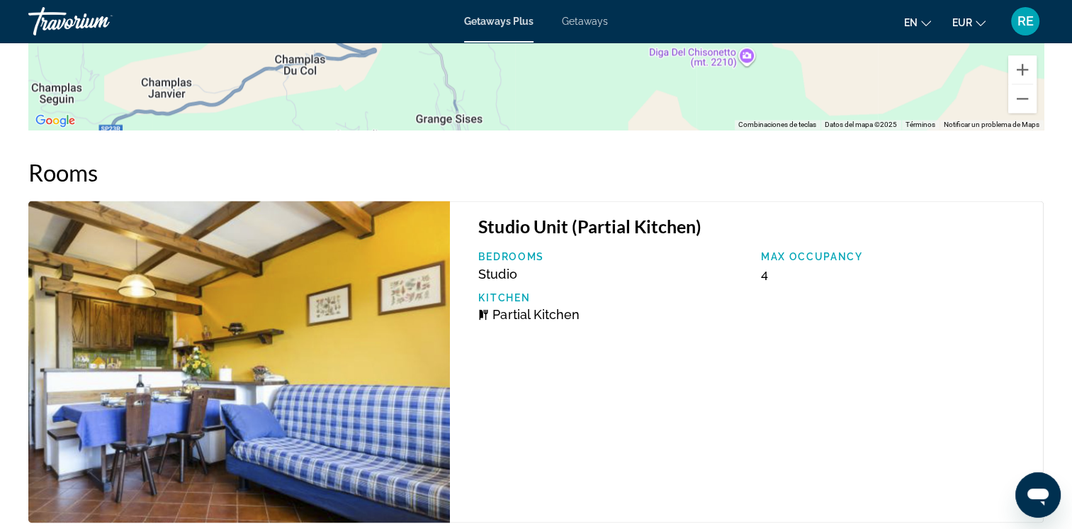
scroll to position [2429, 0]
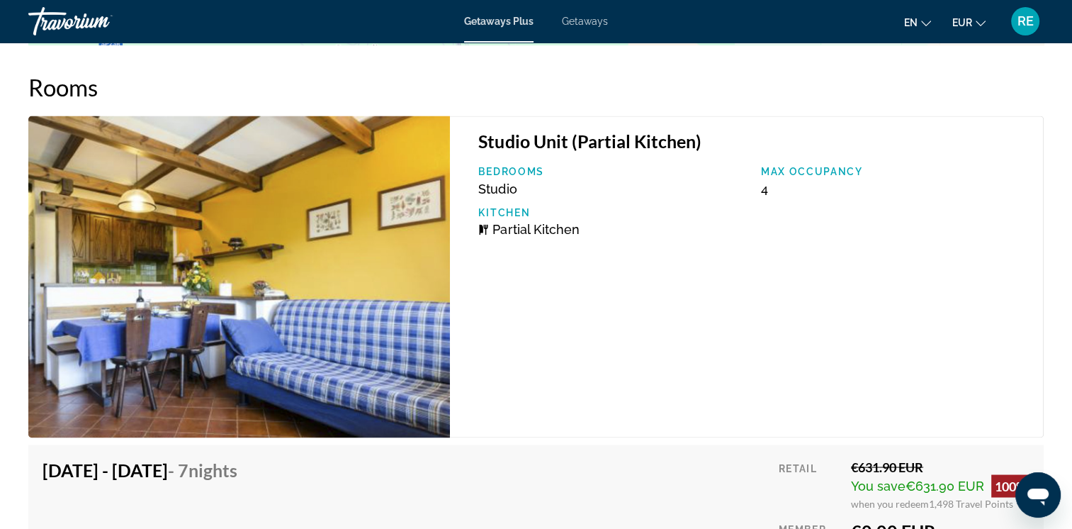
drag, startPoint x: 1080, startPoint y: 520, endPoint x: 570, endPoint y: 357, distance: 535.1
click at [570, 357] on div "Studio Unit (Partial Kitchen) Bedrooms Studio Max Occupancy 4 Kitchen Partial K…" at bounding box center [747, 277] width 594 height 322
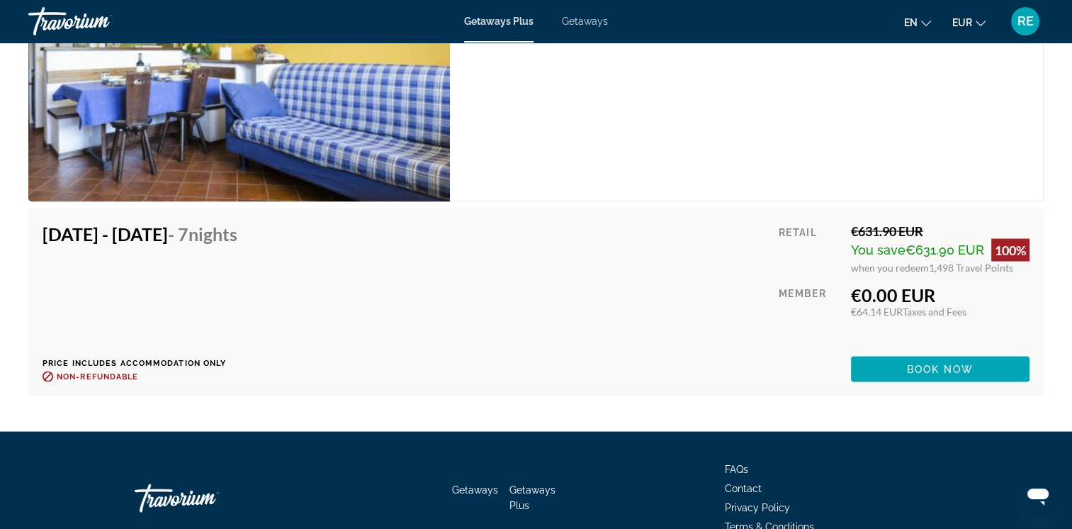
scroll to position [2684, 0]
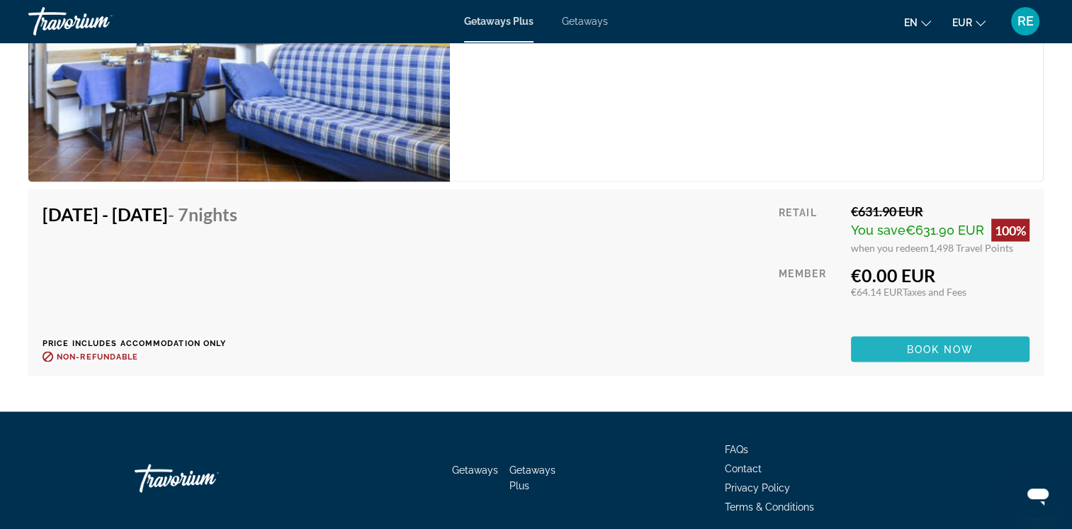
click at [936, 347] on span "Book now" at bounding box center [940, 349] width 67 height 11
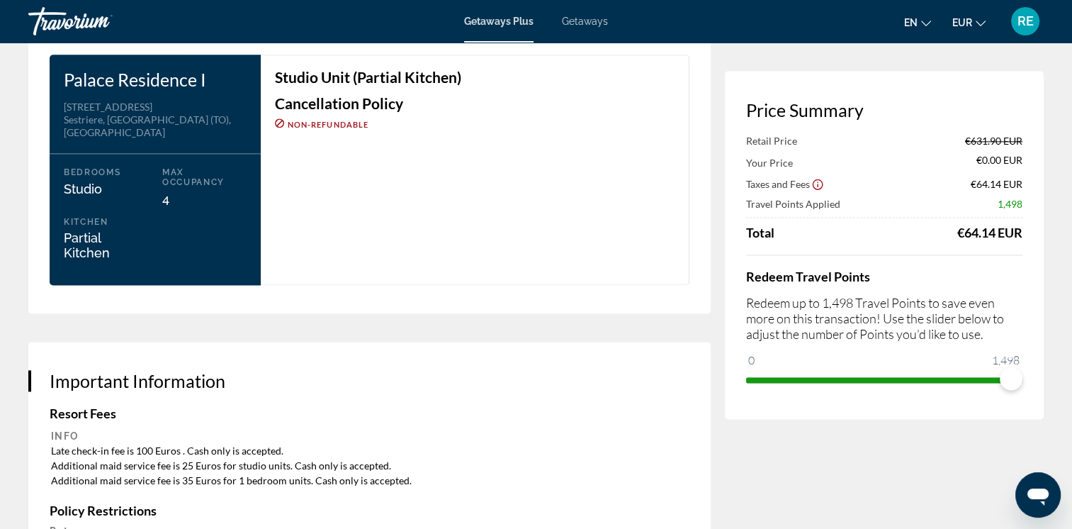
scroll to position [1861, 0]
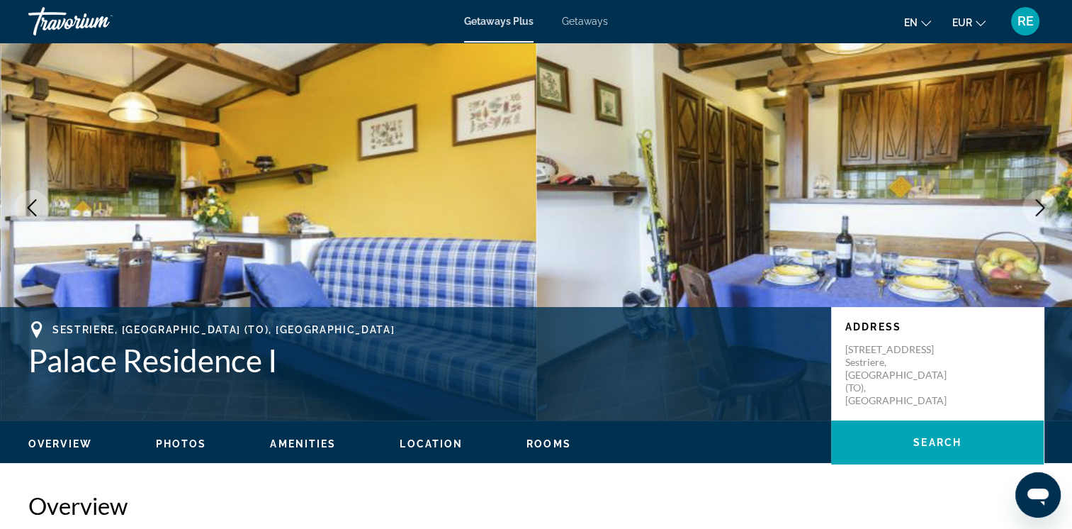
scroll to position [19, 0]
